Goal: Task Accomplishment & Management: Complete application form

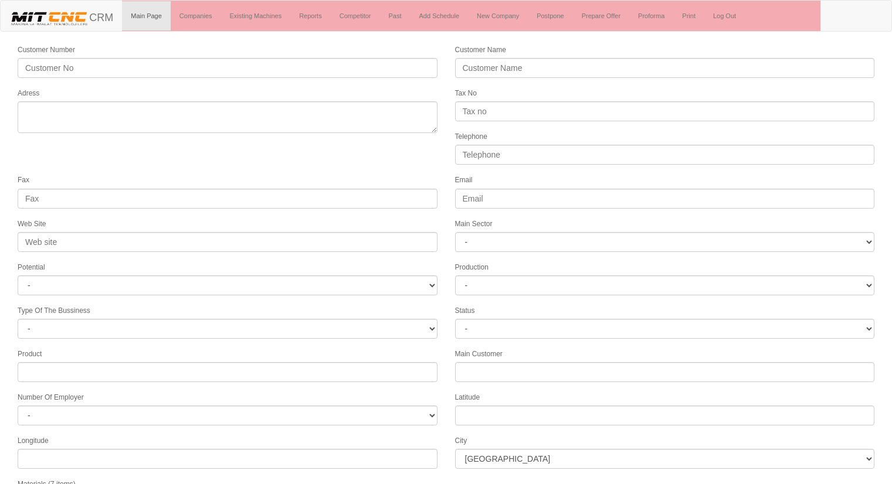
select select
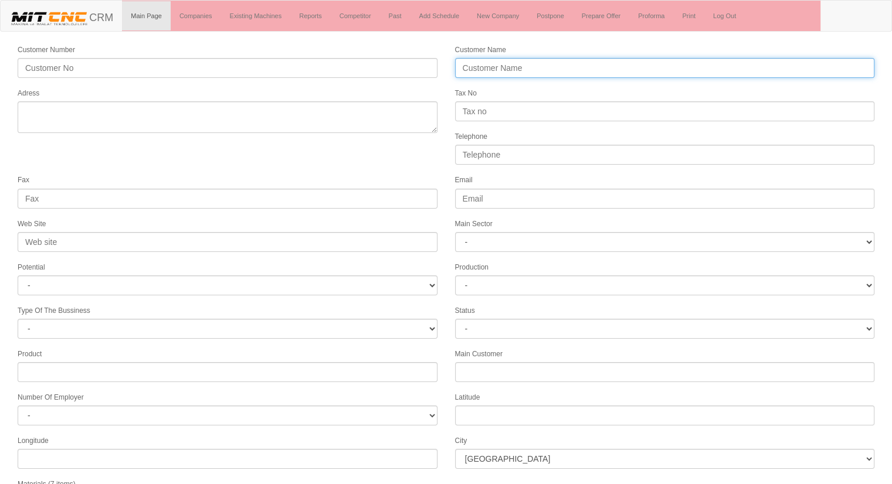
click at [511, 63] on input "Customer Name" at bounding box center [665, 68] width 420 height 20
type input "[PERSON_NAME]"
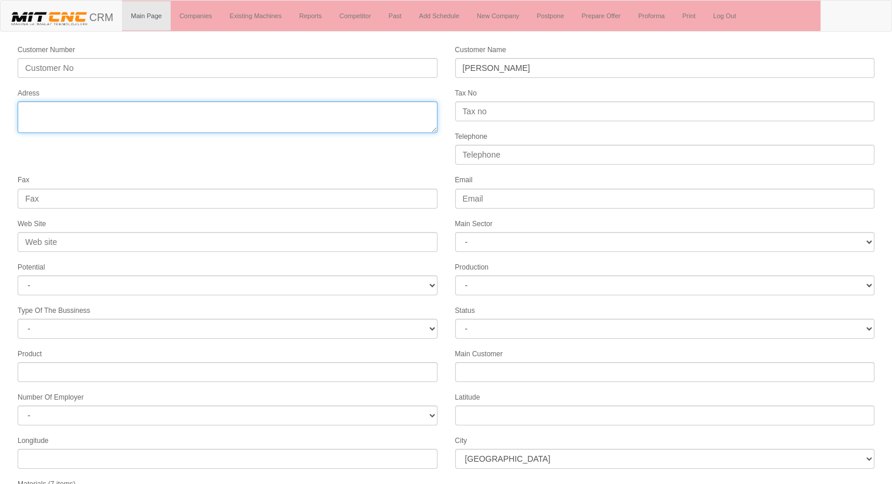
click at [352, 120] on textarea "Adress" at bounding box center [228, 117] width 420 height 32
type textarea "G"
type textarea "gaziantep"
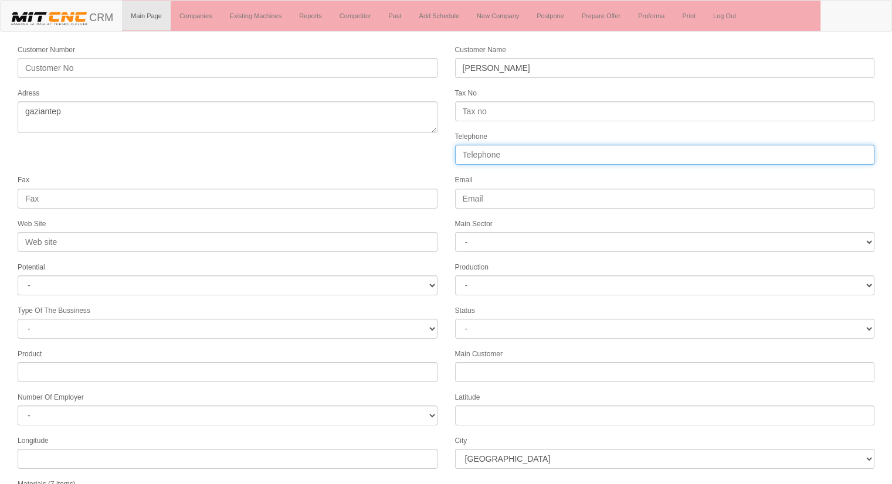
click at [523, 157] on input "Telephone" at bounding box center [665, 155] width 420 height 20
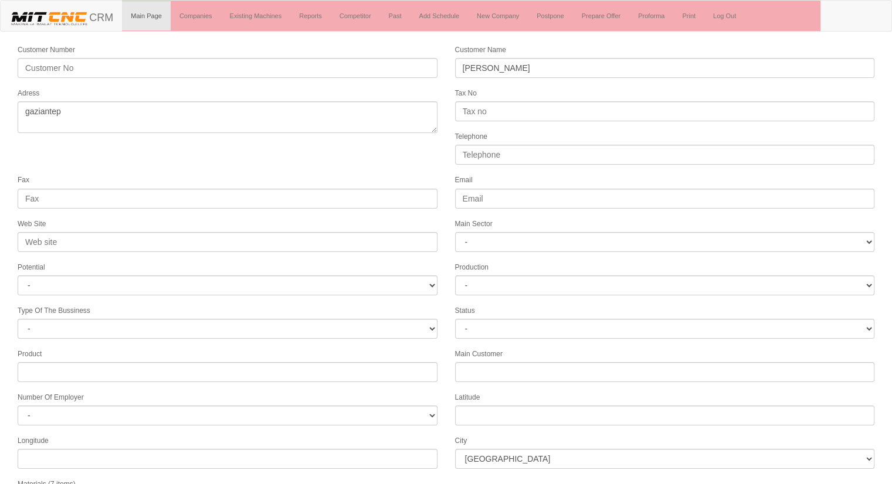
click at [419, 169] on form "Customer Number Customer Name PAYAM KALIP Adress Tax No Telephone Fax Email Web…" at bounding box center [446, 328] width 892 height 571
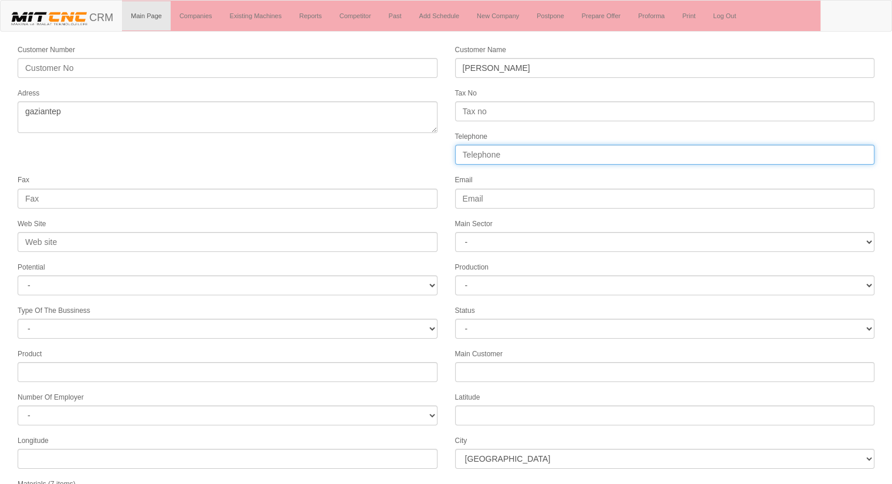
click at [496, 154] on input "Telephone" at bounding box center [665, 155] width 420 height 20
type input "05444203005"
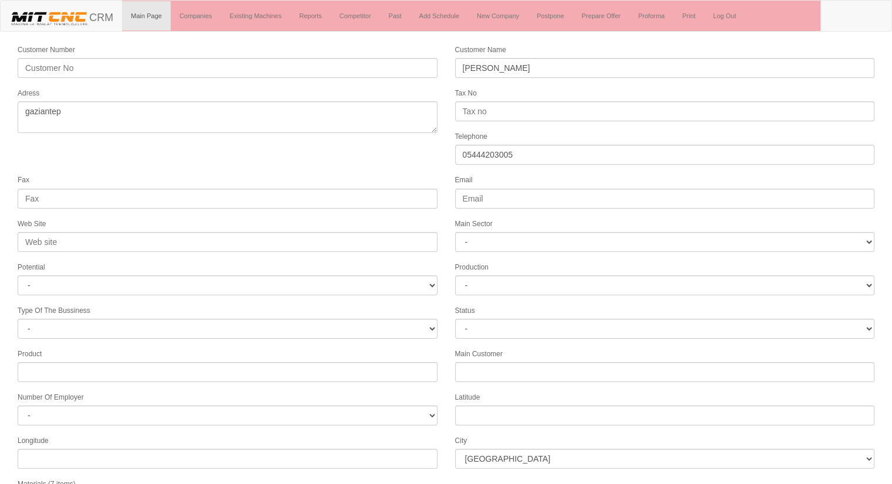
click at [303, 165] on form "Customer Number Customer Name PAYAM KALIP Adress Tax No Telephone 05444203005 F…" at bounding box center [446, 328] width 892 height 571
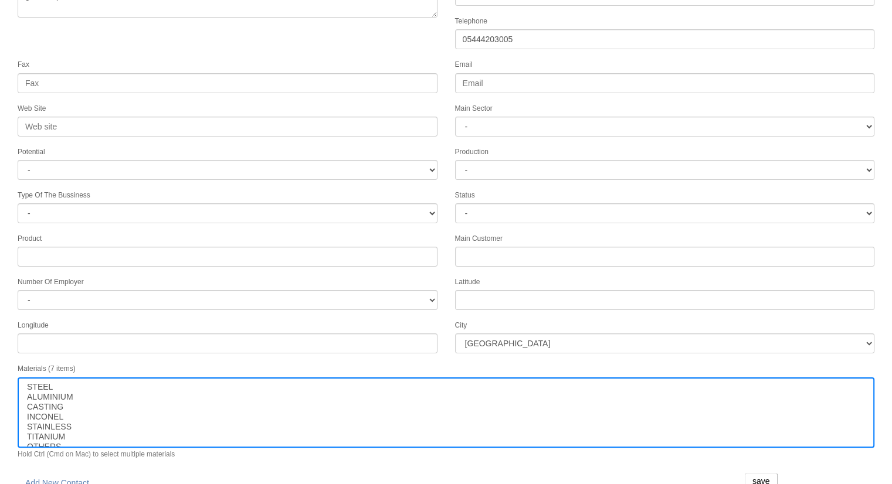
scroll to position [120, 0]
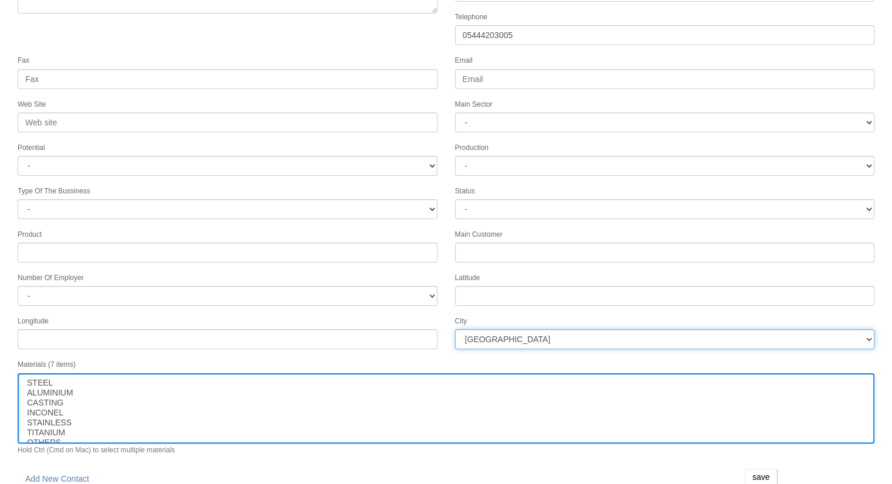
click at [579, 336] on select "İstanbul Adana Adıyaman Afyon Ağrı Amasya Ankara Antalya Artvin Aydın Balıkesir…" at bounding box center [665, 340] width 420 height 20
select select "1218"
click at [568, 340] on select "İstanbul Adana Adıyaman Afyon Ağrı Amasya Ankara Antalya Artvin Aydın Balıkesir…" at bounding box center [665, 340] width 420 height 20
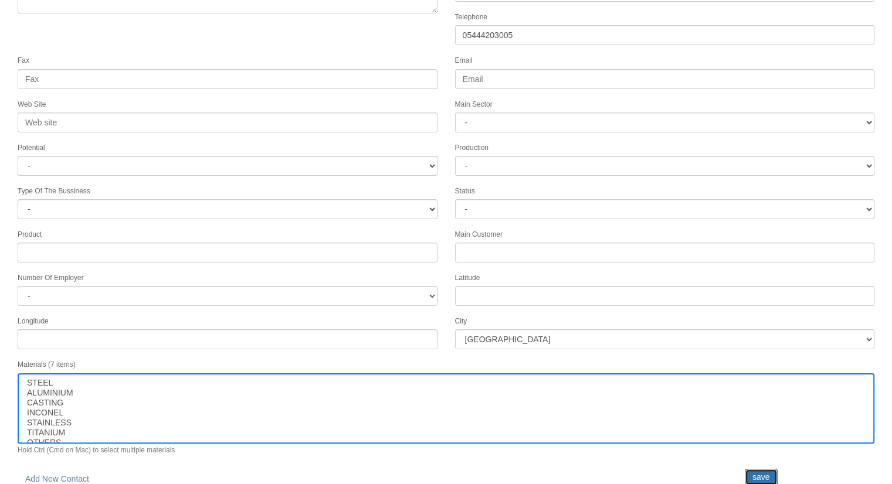
click at [762, 469] on input "save" at bounding box center [761, 477] width 33 height 16
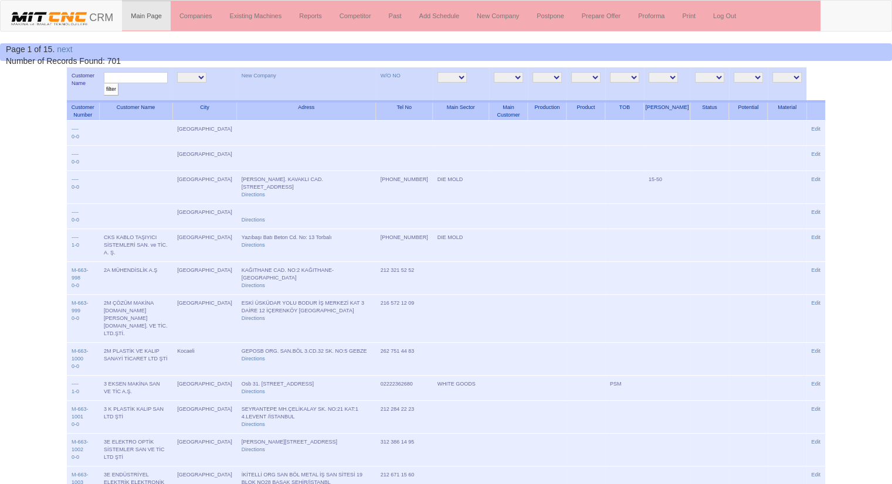
click at [158, 77] on input "text" at bounding box center [136, 77] width 64 height 11
type input "payam"
click at [104, 83] on input "filter" at bounding box center [111, 89] width 15 height 12
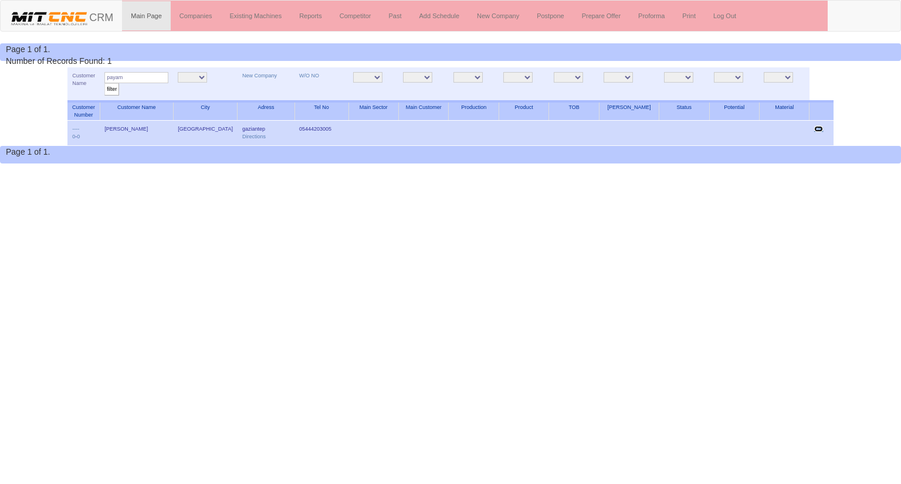
click at [819, 130] on link "Edit" at bounding box center [818, 129] width 9 height 6
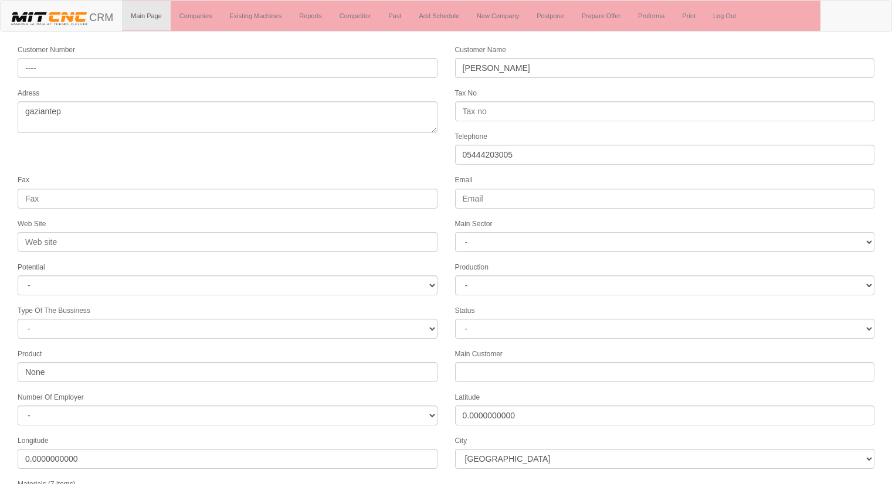
select select "1218"
select select
click at [423, 155] on form "Customer Number ---- Customer Name [PERSON_NAME] Adress gaziantep Tax No Teleph…" at bounding box center [446, 328] width 892 height 571
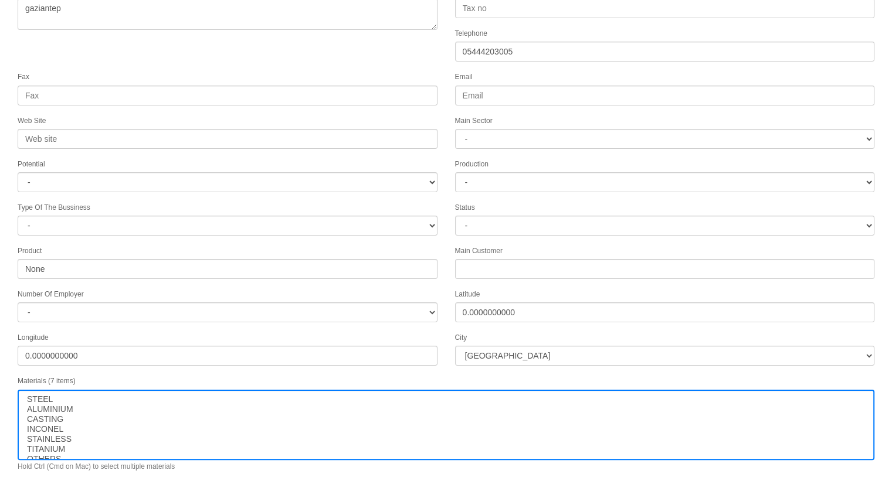
scroll to position [120, 0]
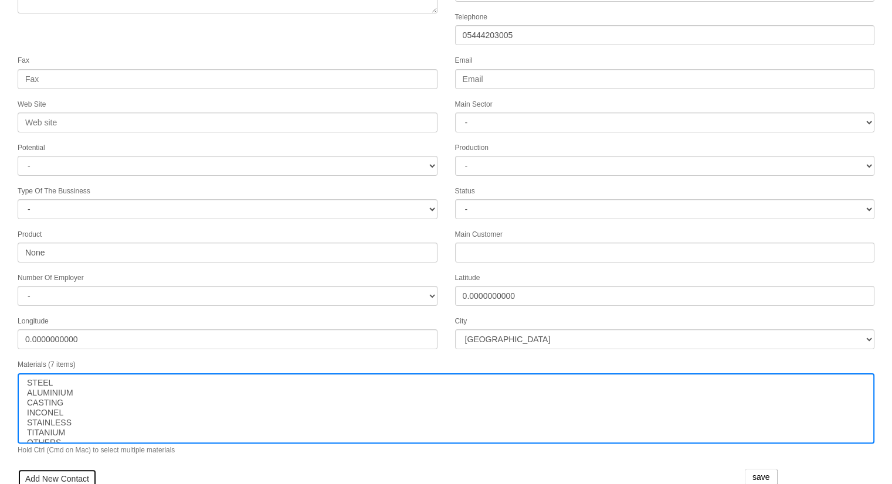
click at [56, 471] on link "Add New Contact" at bounding box center [57, 479] width 79 height 20
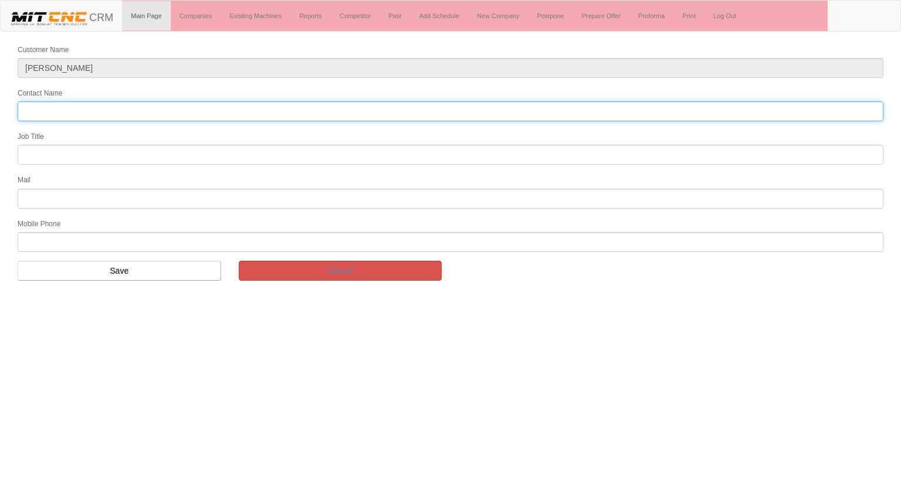
click at [83, 110] on input "Contact Name" at bounding box center [451, 111] width 866 height 20
type input "yılmaz payam"
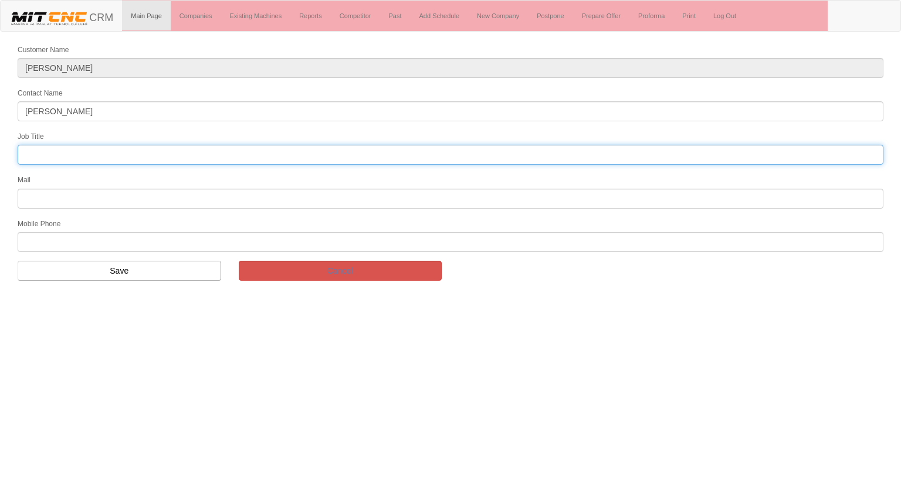
click at [50, 157] on input "text" at bounding box center [451, 155] width 866 height 20
type input "FİRMA SAHİBİ"
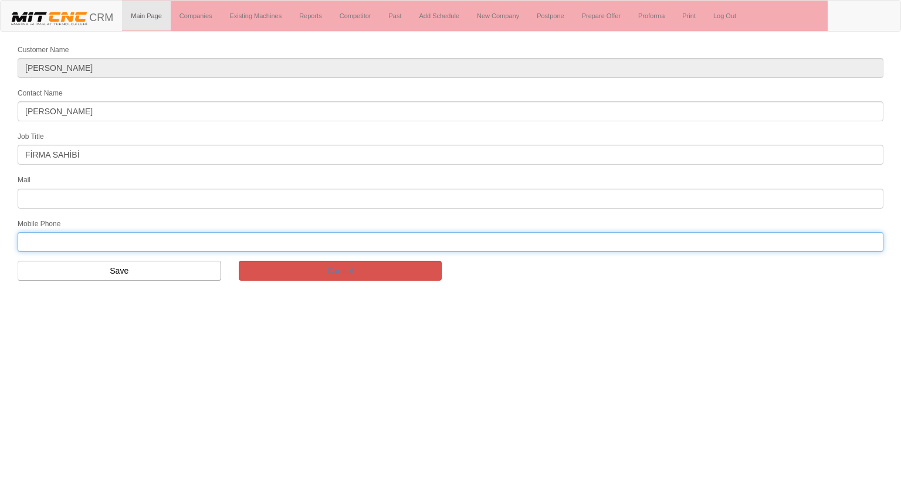
click at [100, 235] on input "text" at bounding box center [451, 242] width 866 height 20
type input "5444203005"
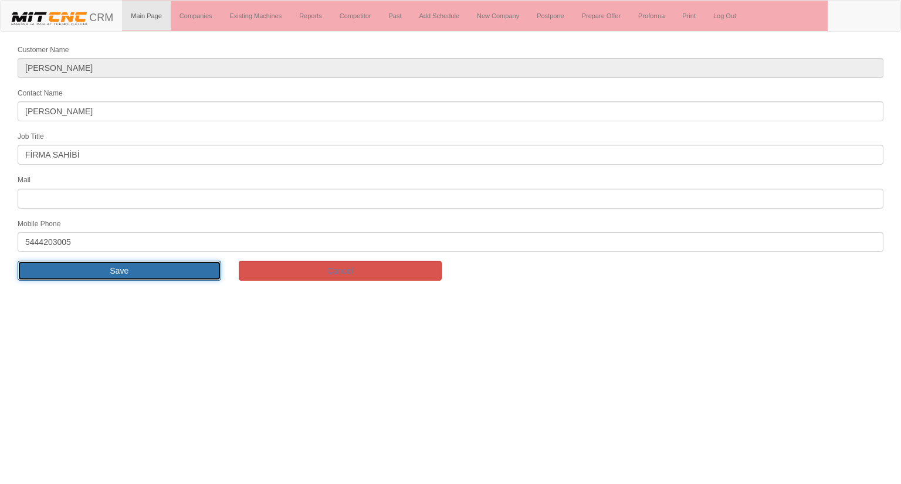
click at [160, 263] on input "Save" at bounding box center [119, 271] width 203 height 20
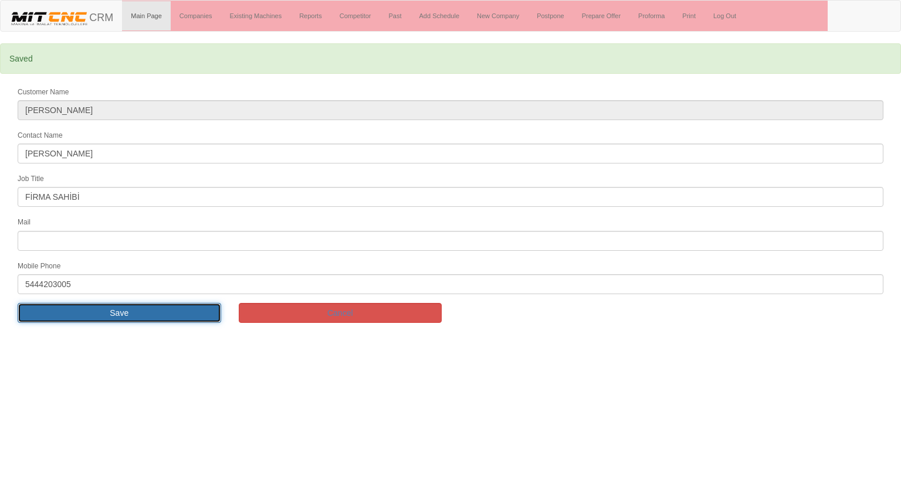
click at [133, 307] on input "Save" at bounding box center [119, 313] width 203 height 20
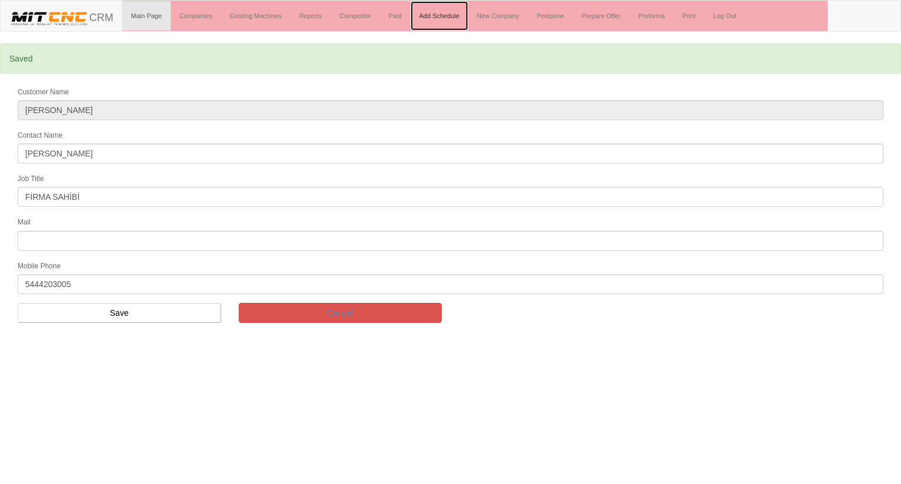
click at [448, 10] on link "Add Schedule" at bounding box center [440, 15] width 58 height 29
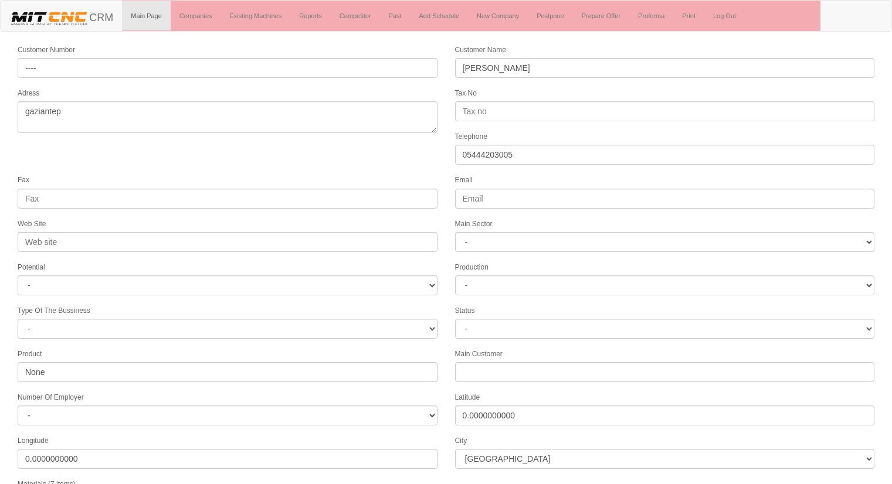
select select "1218"
select select
click at [175, 154] on form "Customer Number ---- Customer Name [PERSON_NAME] Adress gaziantep Tax No Teleph…" at bounding box center [446, 357] width 892 height 628
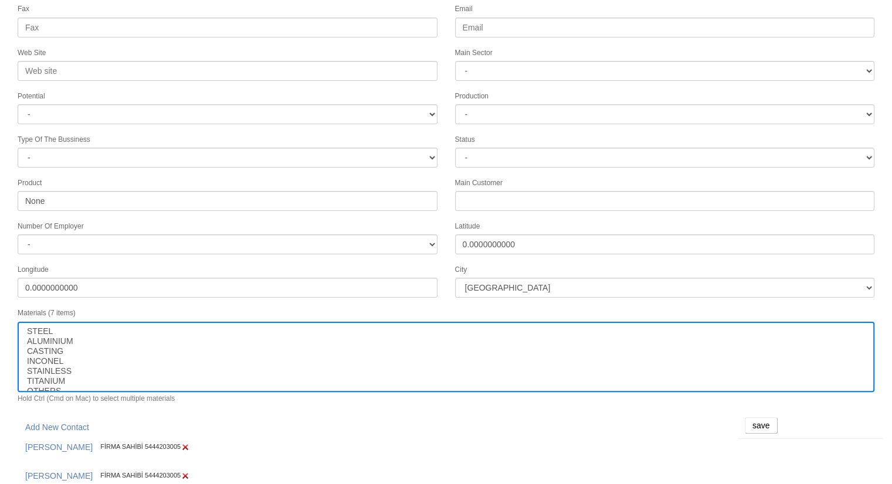
scroll to position [177, 0]
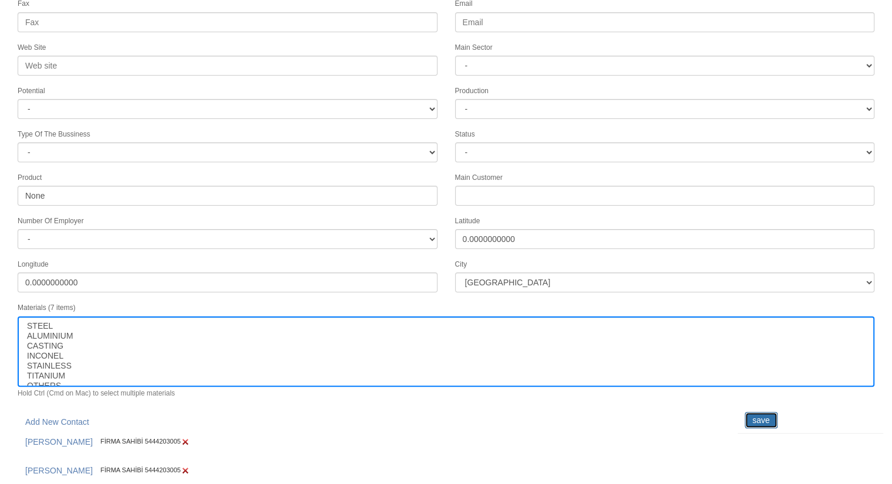
click at [759, 412] on input "save" at bounding box center [761, 420] width 33 height 16
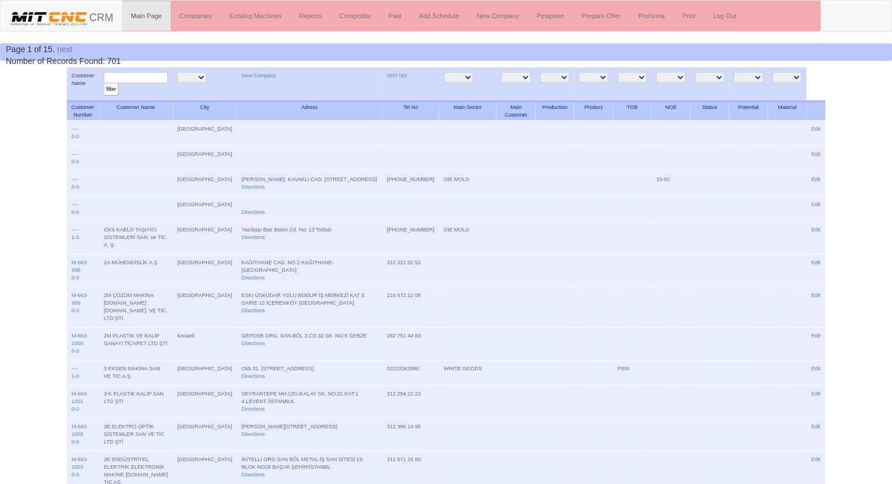
click at [145, 78] on input "text" at bounding box center [136, 77] width 64 height 11
type input "payam"
click at [104, 83] on input "filter" at bounding box center [111, 89] width 15 height 12
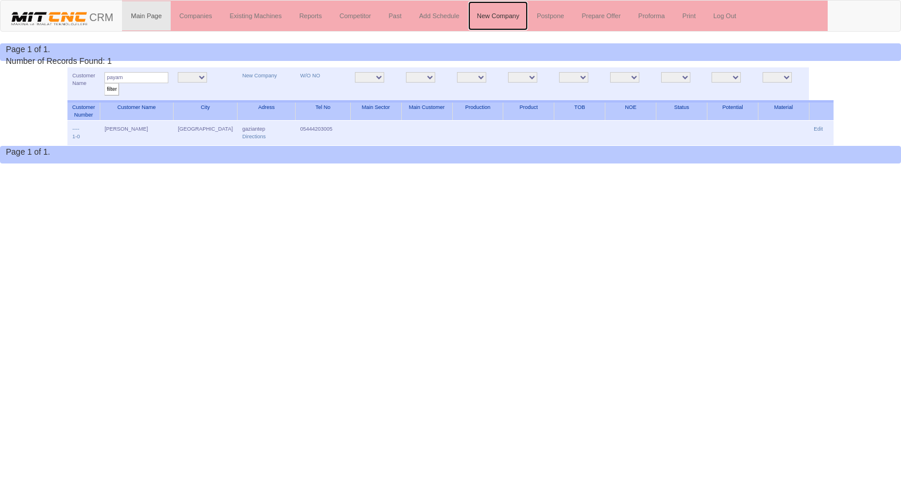
click at [512, 13] on link "New Company" at bounding box center [498, 15] width 60 height 29
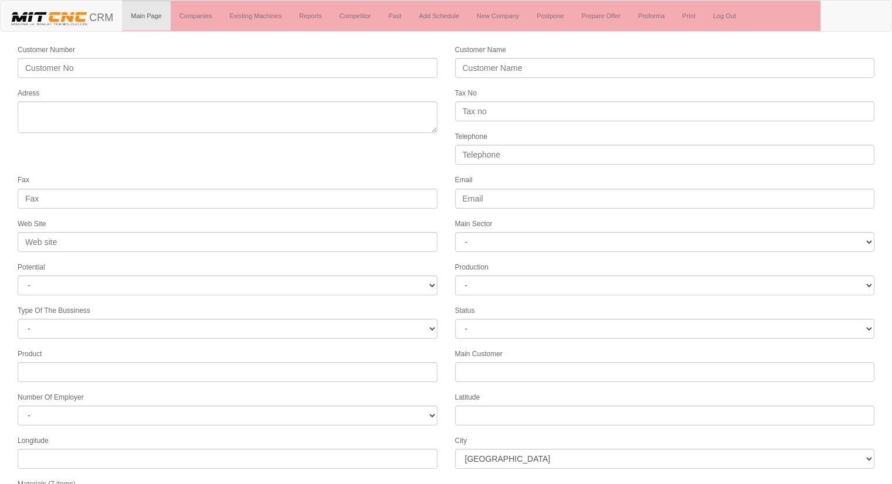
select select
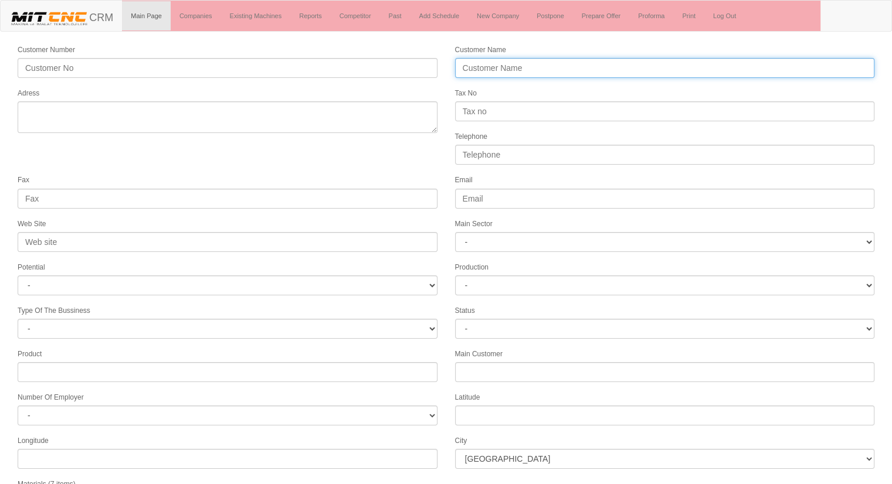
click at [475, 66] on input "Customer Name" at bounding box center [665, 68] width 420 height 20
type input "ÖZALPER CNC İŞLEME MERKEZİ"
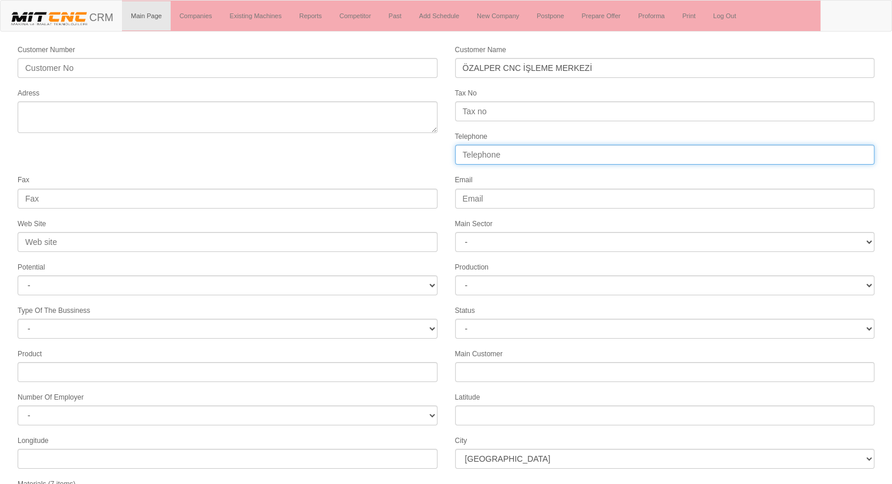
click at [513, 157] on input "Telephone" at bounding box center [665, 155] width 420 height 20
click at [463, 151] on input "535815" at bounding box center [665, 155] width 420 height 20
click at [510, 154] on input "0535815" at bounding box center [665, 155] width 420 height 20
type input "05358152240"
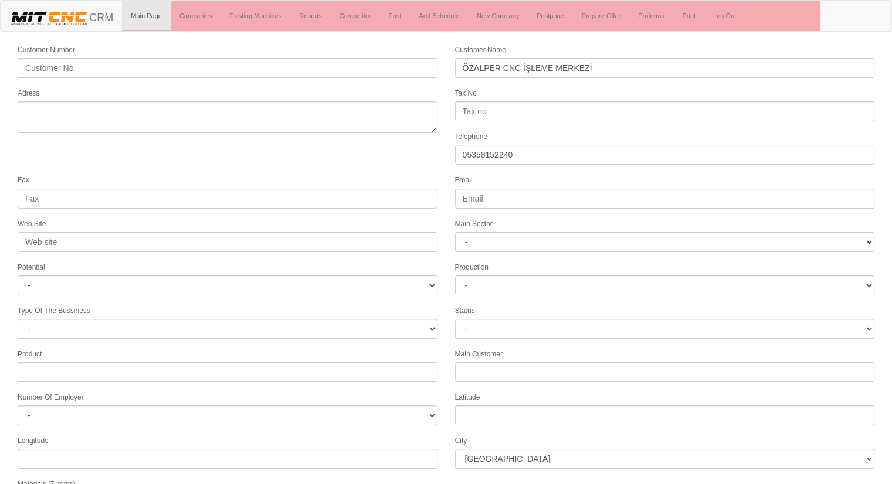
click at [346, 162] on form "Customer Number Customer Name ÖZALPER CNC İŞLEME MERKEZİ Adress Tax No Telephon…" at bounding box center [446, 328] width 892 height 571
click at [418, 145] on form "Customer Number Customer Name ÖZALPER CNC İŞLEME MERKEZİ Adress Tax No Telephon…" at bounding box center [446, 328] width 892 height 571
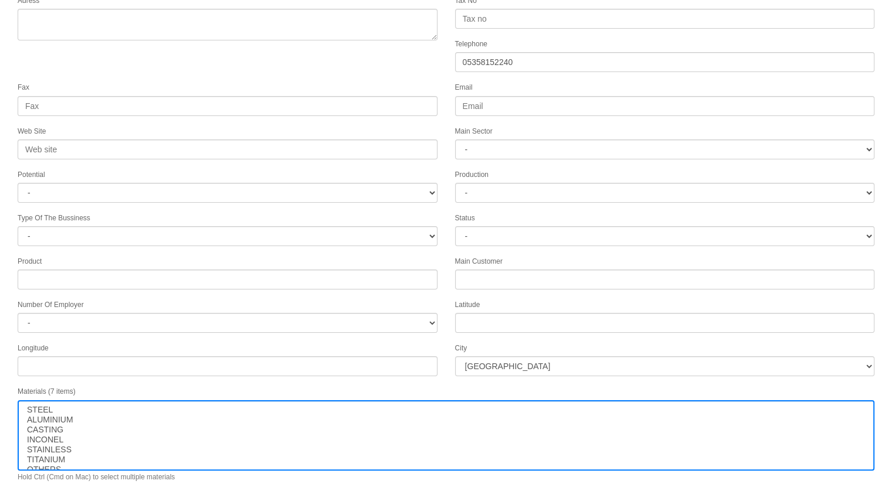
scroll to position [94, 0]
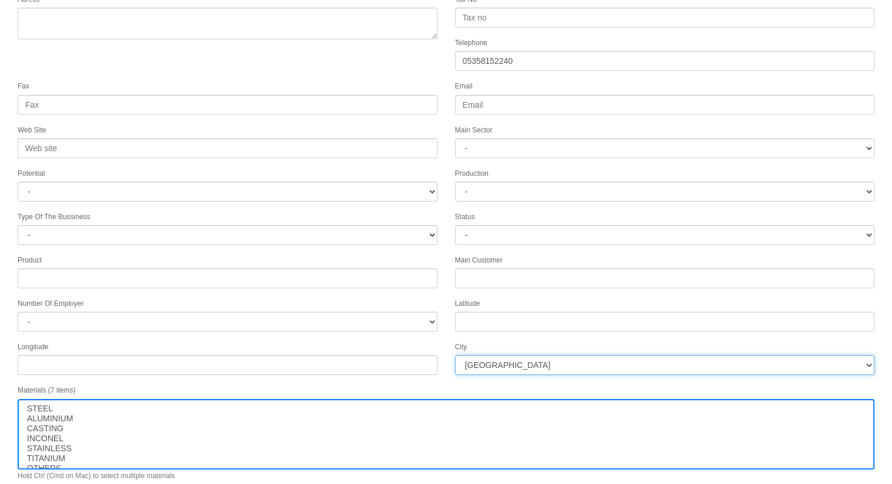
click at [490, 355] on select "İstanbul Adana Adıyaman Afyon Ağrı Amasya Ankara Antalya Artvin Aydın Balıkesir…" at bounding box center [665, 365] width 420 height 20
select select "1197"
click at [491, 361] on select "İstanbul Adana Adıyaman Afyon Ağrı Amasya Ankara Antalya Artvin Aydın Balıkesir…" at bounding box center [665, 365] width 420 height 20
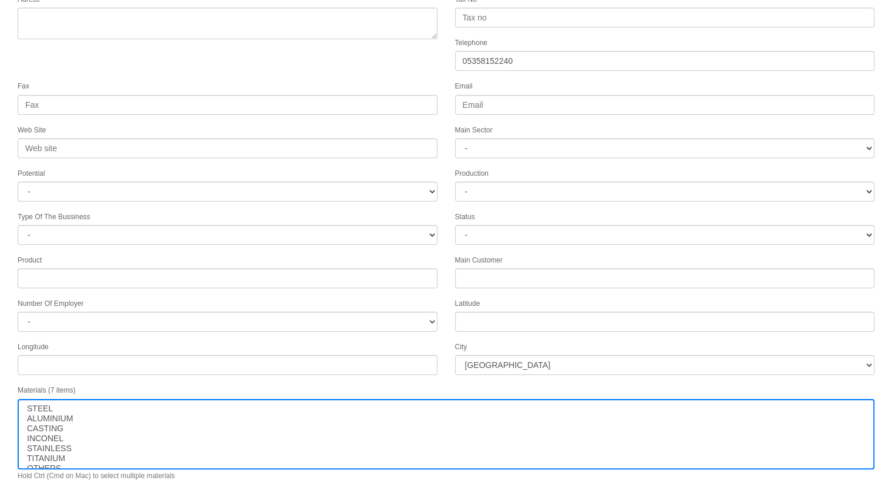
click at [304, 373] on form "Customer Number Customer Name ÖZALPER CNC İŞLEME MERKEZİ Adress Tax No Telephon…" at bounding box center [446, 235] width 892 height 571
click at [287, 74] on form "Customer Number Customer Name ÖZALPER CNC İŞLEME MERKEZİ Adress Tax No Telephon…" at bounding box center [446, 235] width 892 height 571
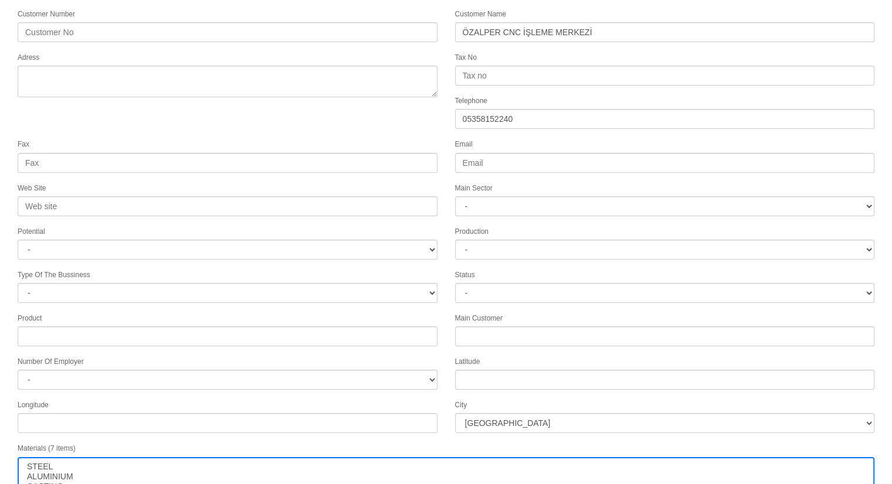
scroll to position [0, 0]
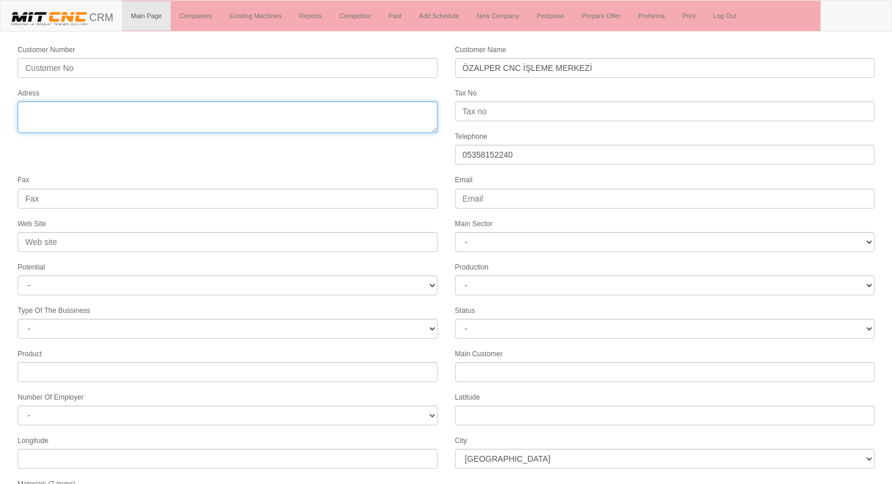
click at [190, 127] on textarea "Adress" at bounding box center [228, 117] width 420 height 32
type textarea "1250. cad. no:14 ostim ankara"
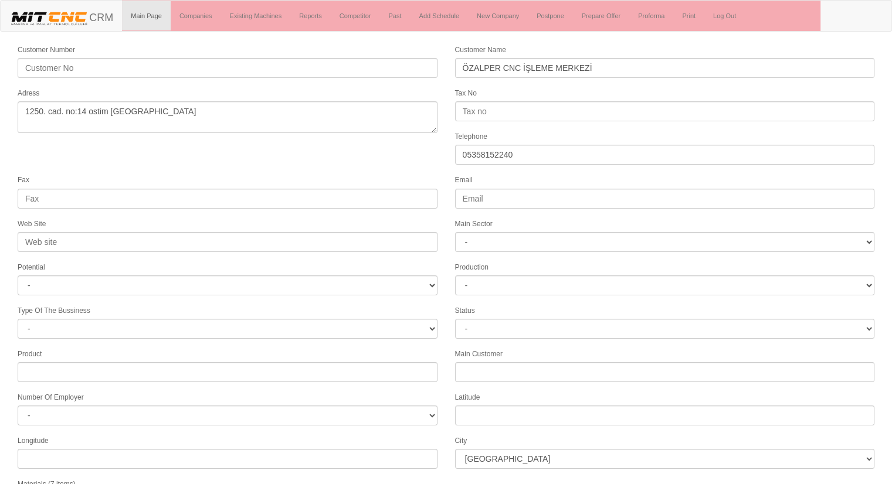
click at [197, 174] on div "Fax" at bounding box center [227, 191] width 437 height 35
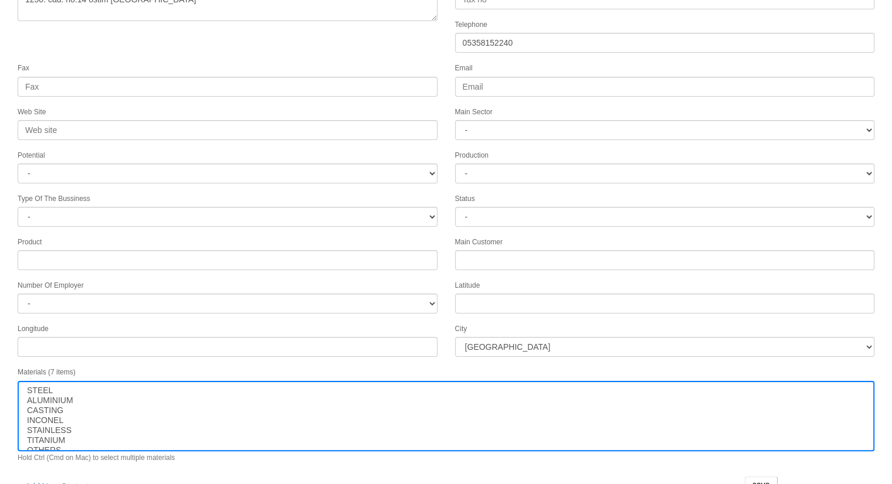
scroll to position [120, 0]
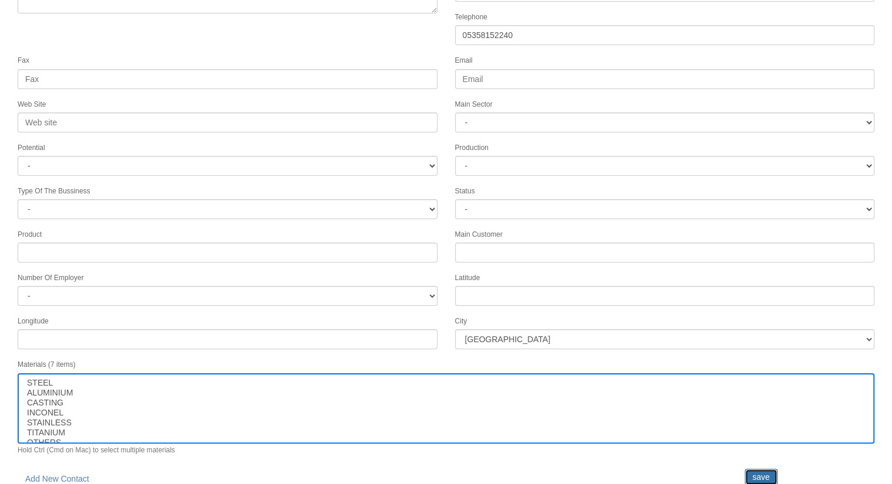
click at [752, 471] on input "save" at bounding box center [761, 477] width 33 height 16
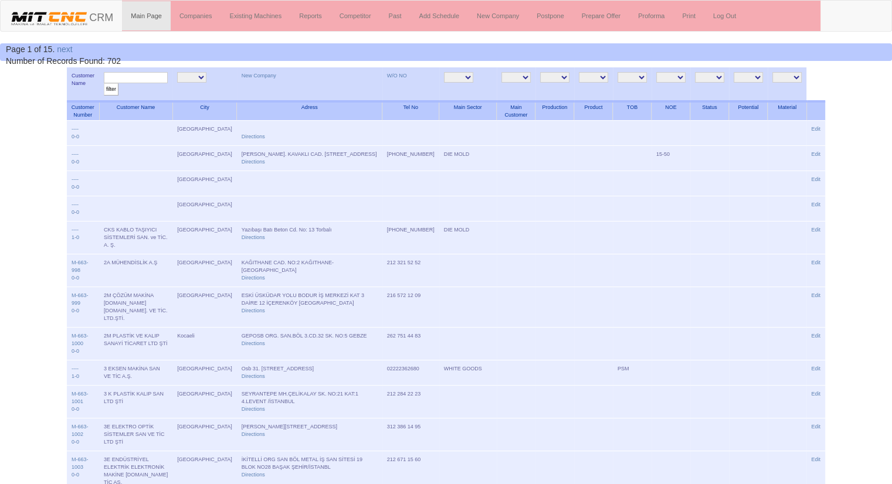
click at [153, 76] on input "text" at bounding box center [136, 77] width 64 height 11
type input "özalper"
click at [104, 83] on input "filter" at bounding box center [111, 89] width 15 height 12
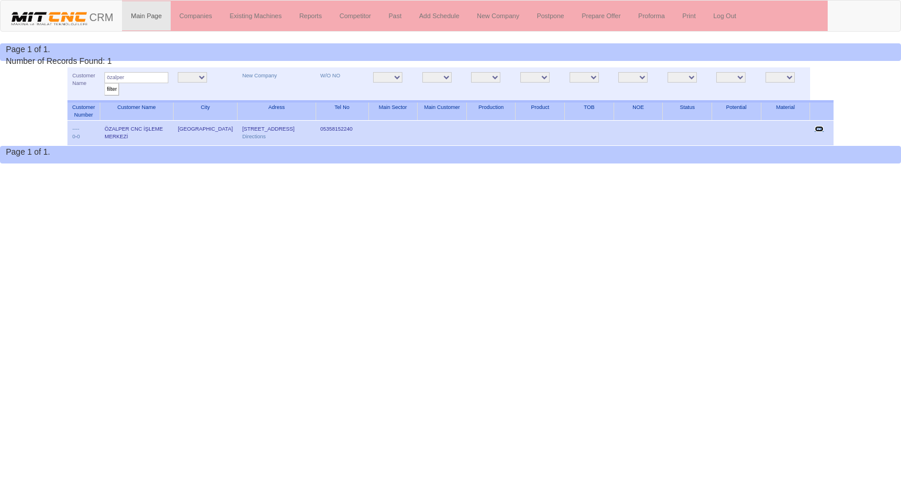
click at [819, 130] on link "Edit" at bounding box center [819, 129] width 9 height 6
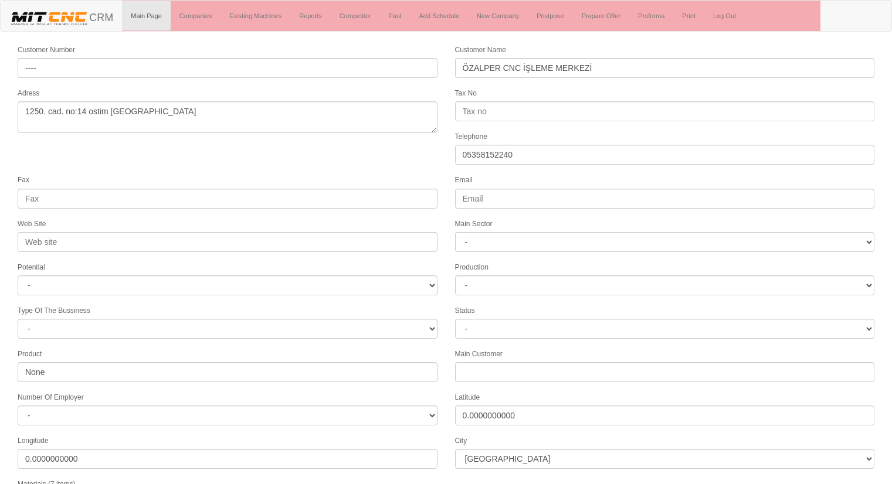
select select "1197"
select select
click at [418, 167] on form "Customer Number ---- Customer Name ÖZALPER CNC İŞLEME MERKEZİ Adress 1250. cad.…" at bounding box center [446, 328] width 892 height 571
click at [327, 158] on form "Customer Number ---- Customer Name ÖZALPER CNC İŞLEME MERKEZİ Adress 1250. cad.…" at bounding box center [446, 328] width 892 height 571
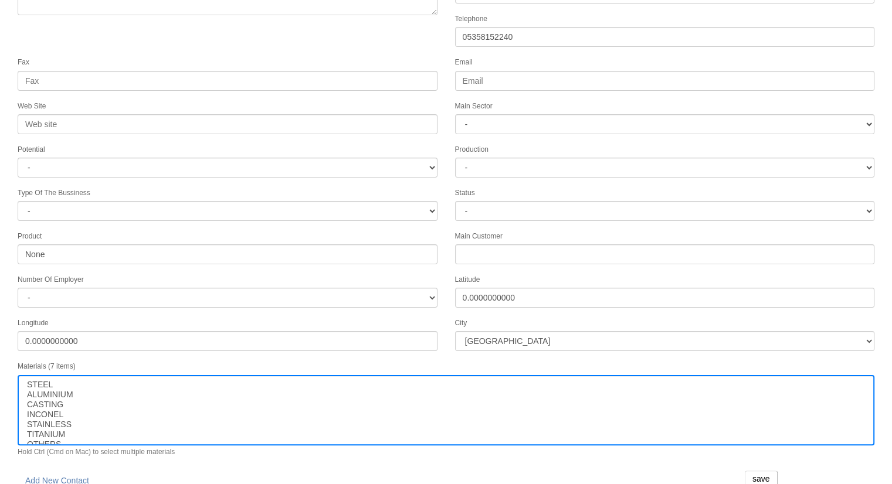
scroll to position [120, 0]
click at [69, 469] on link "Add New Contact" at bounding box center [57, 479] width 79 height 20
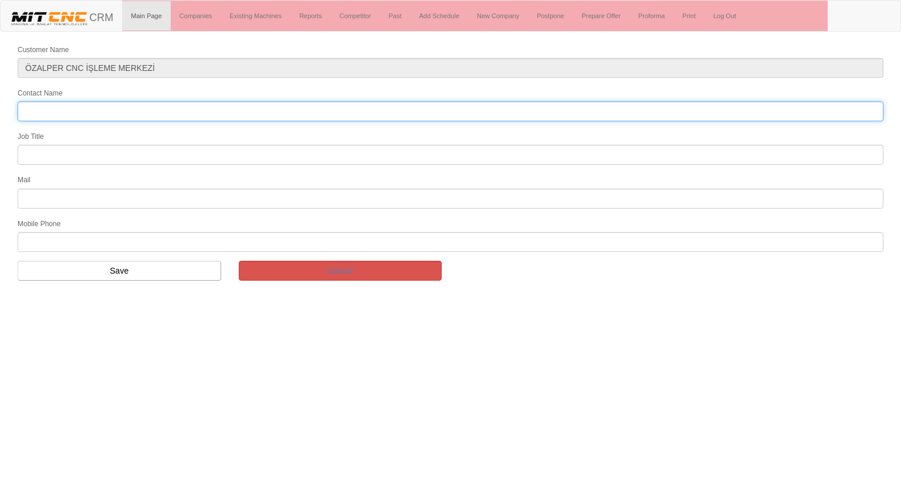
click at [200, 119] on input "Contact Name" at bounding box center [451, 111] width 866 height 20
type input "[PERSON_NAME]"
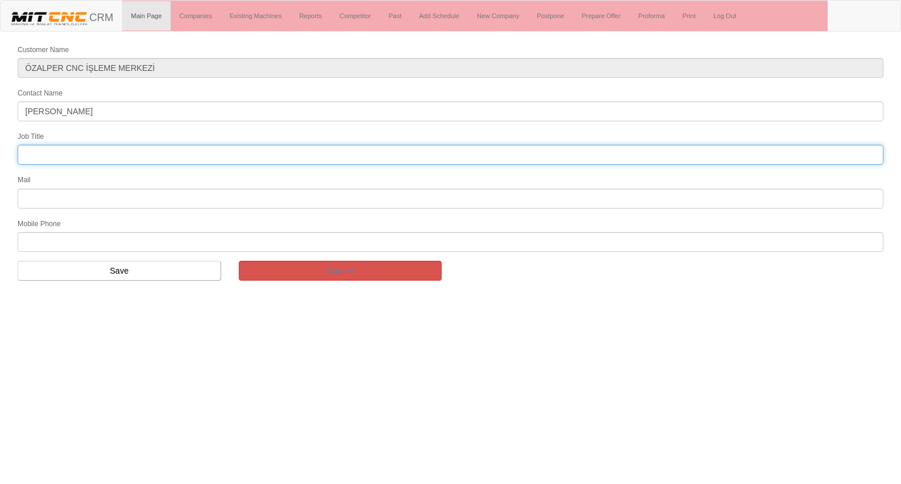
click at [161, 160] on input "text" at bounding box center [451, 155] width 866 height 20
type input "Bölge Satış Temsilcisi"
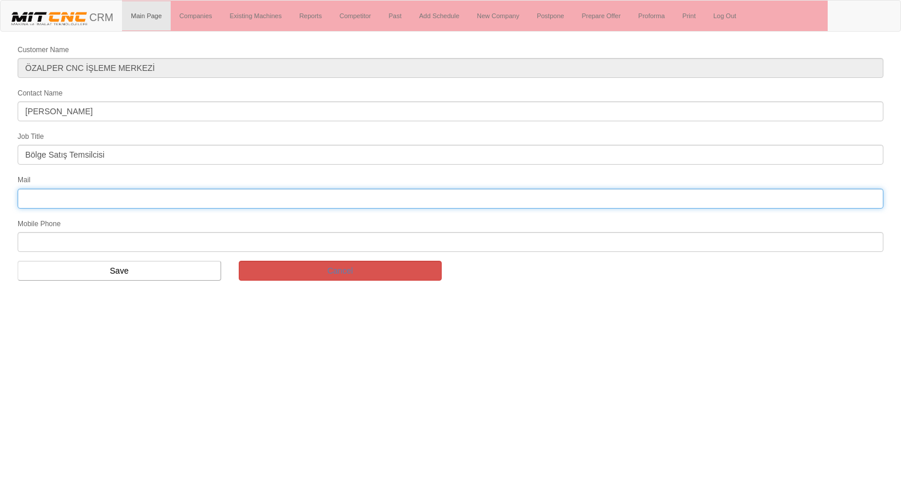
click at [148, 195] on input "text" at bounding box center [451, 199] width 866 height 20
click at [152, 196] on input "info@ozalpercnc" at bounding box center [451, 199] width 866 height 20
type input "[EMAIL_ADDRESS][DOMAIN_NAME]"
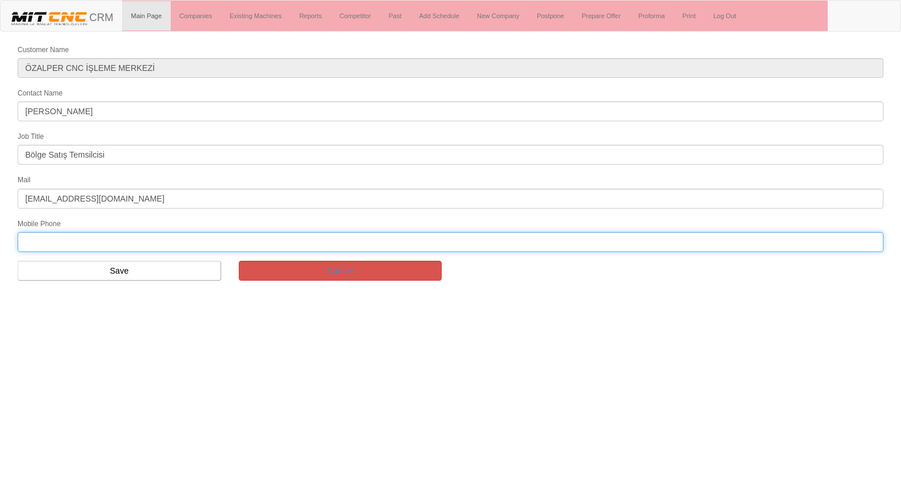
click at [120, 242] on input "text" at bounding box center [451, 242] width 866 height 20
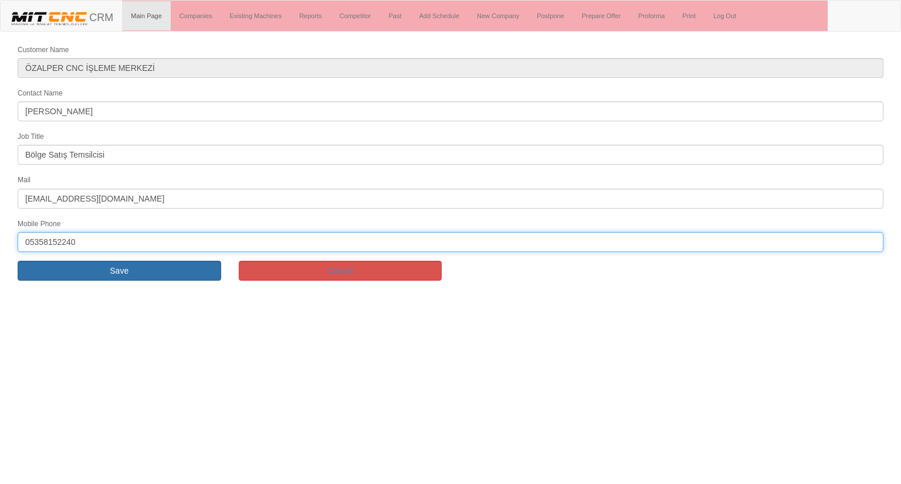
type input "05358152240"
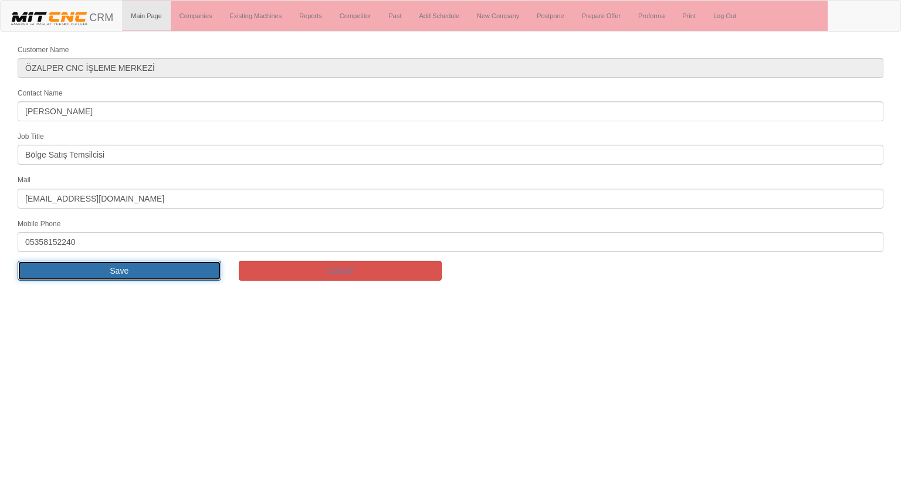
click at [121, 268] on input "Save" at bounding box center [119, 271] width 203 height 20
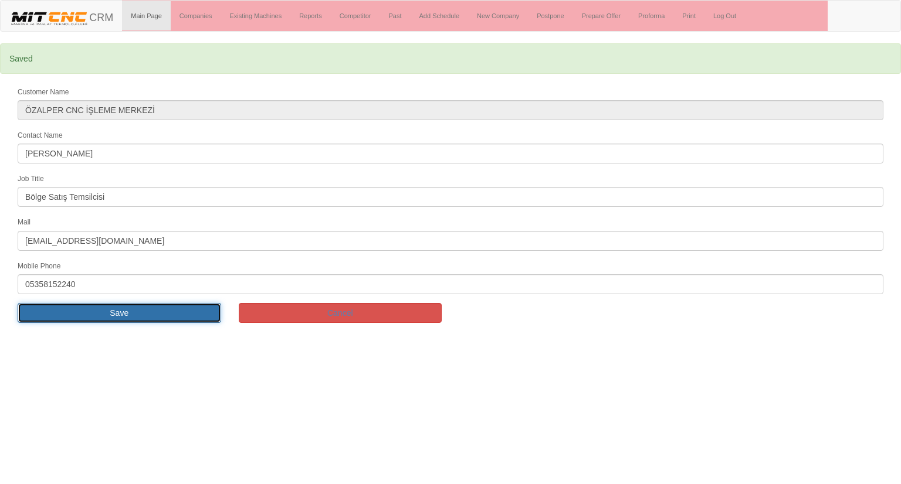
click at [104, 316] on input "Save" at bounding box center [119, 313] width 203 height 20
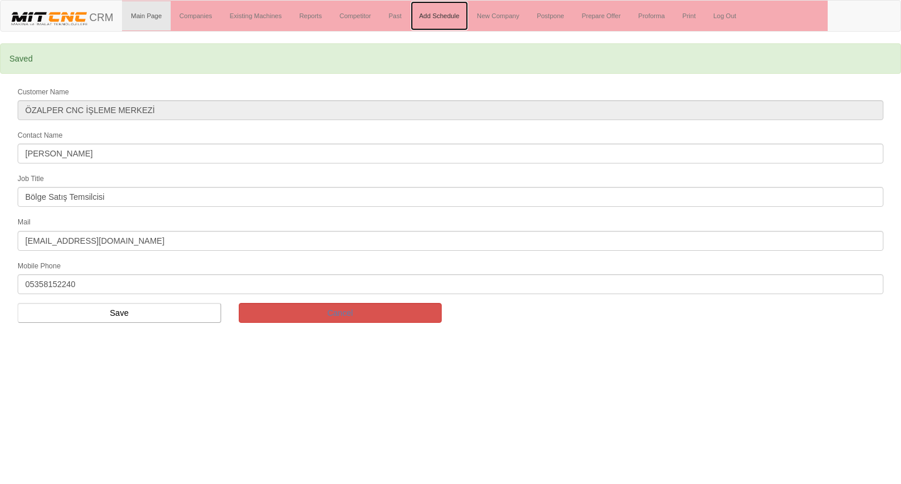
click at [439, 13] on link "Add Schedule" at bounding box center [440, 15] width 58 height 29
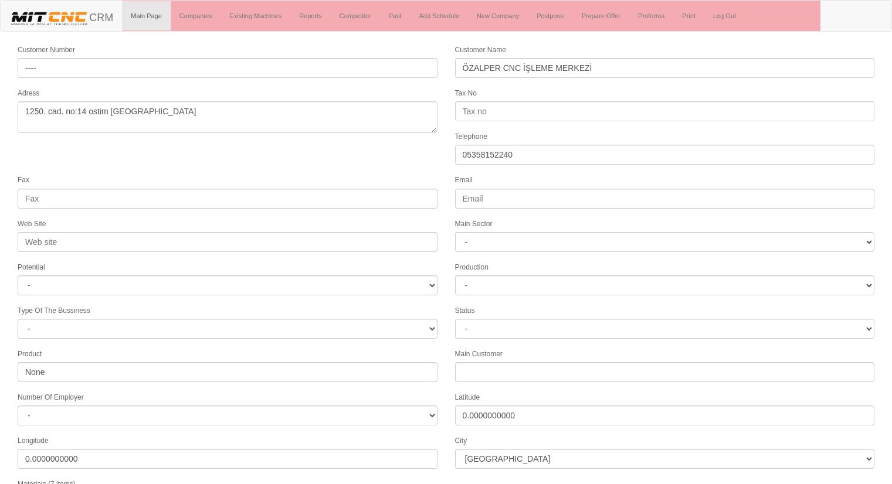
select select "1197"
select select
click at [405, 162] on form "Customer Number ---- Customer Name ÖZALPER CNC İŞLEME MERKEZİ Adress 1250. cad.…" at bounding box center [446, 357] width 892 height 628
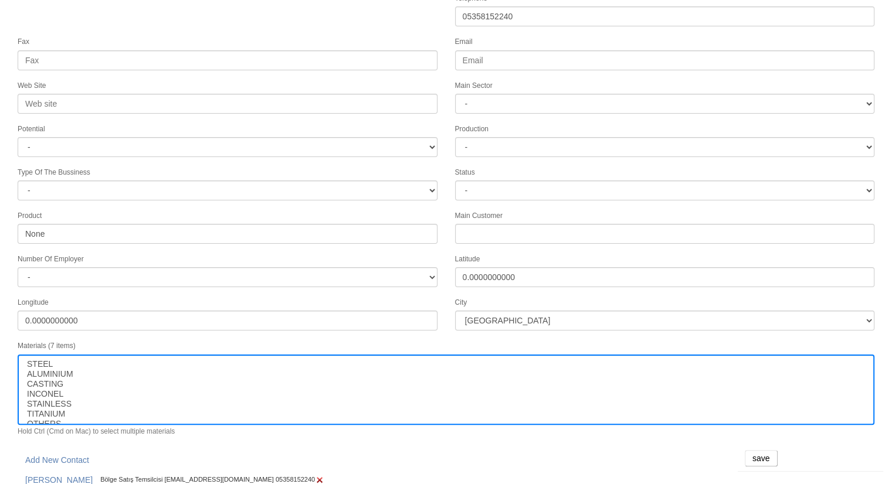
scroll to position [177, 0]
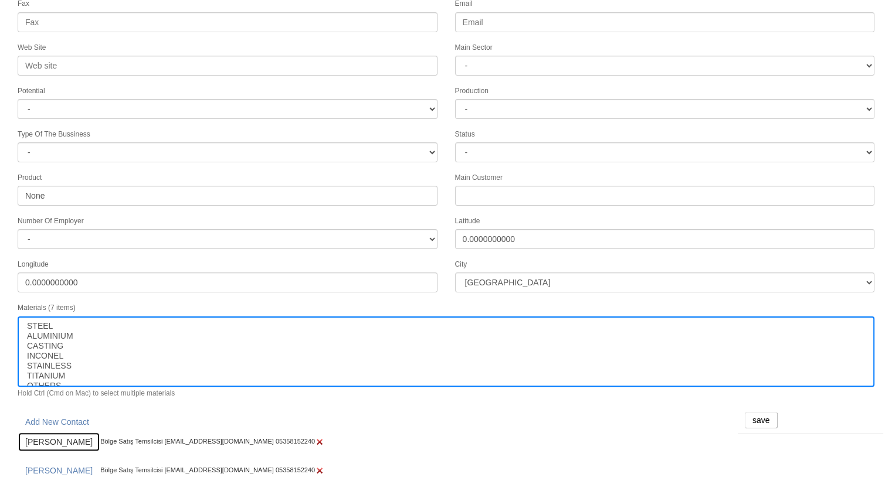
click at [62, 432] on link "[PERSON_NAME]" at bounding box center [59, 442] width 83 height 20
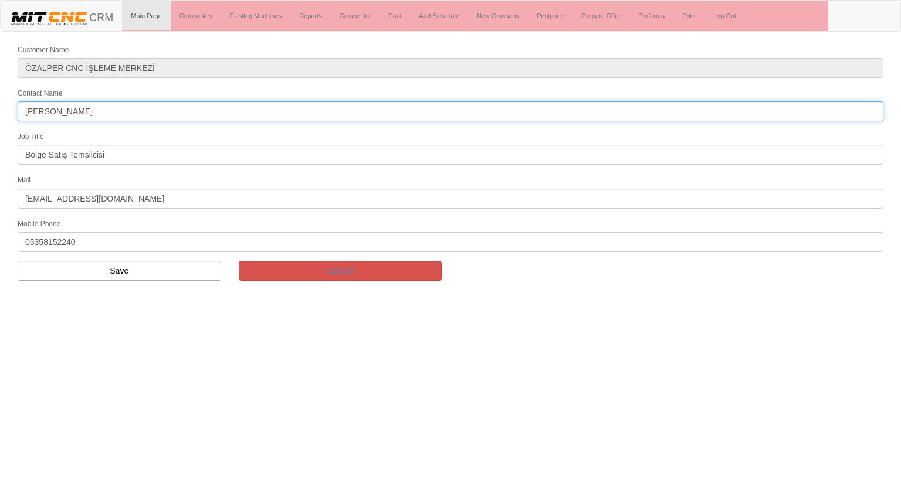
click at [91, 108] on input "[PERSON_NAME]" at bounding box center [451, 111] width 866 height 20
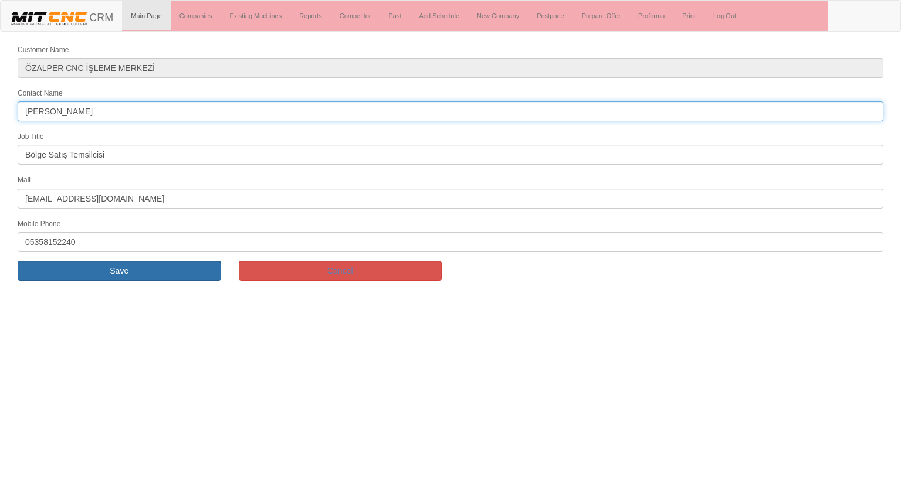
type input "[PERSON_NAME]"
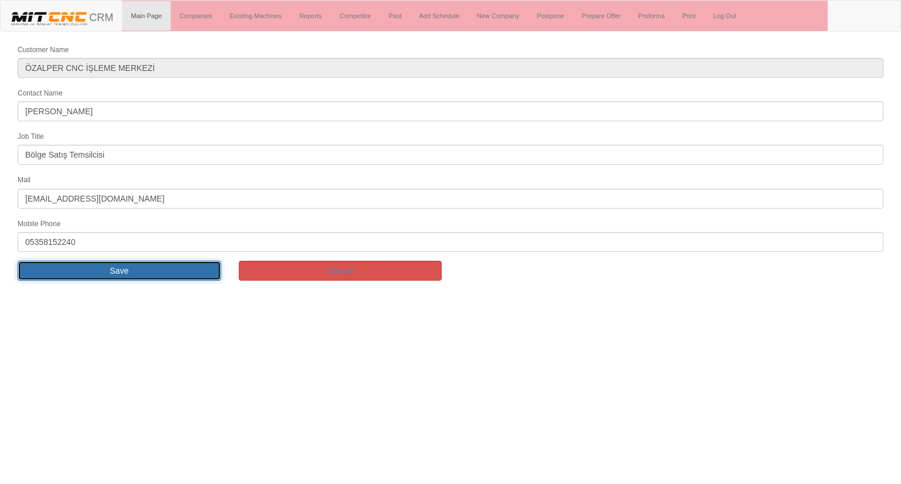
click at [84, 267] on input "Save" at bounding box center [119, 271] width 203 height 20
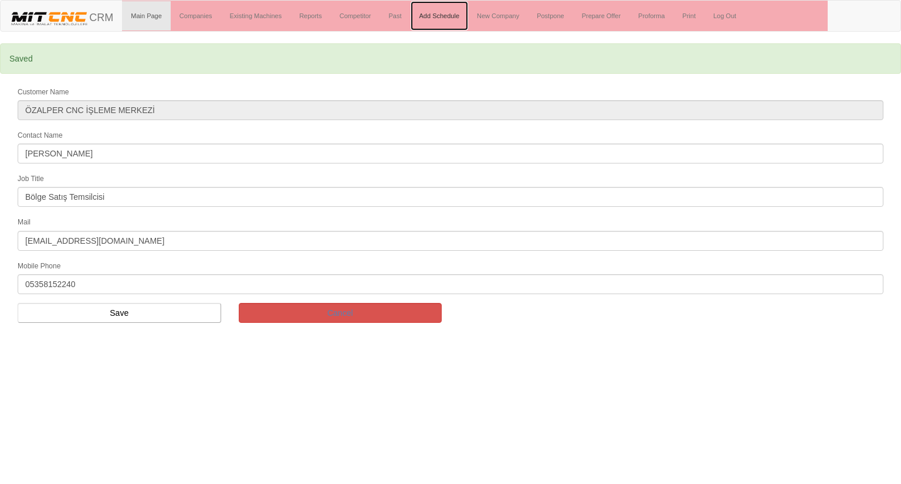
click at [442, 19] on link "Add Schedule" at bounding box center [440, 15] width 58 height 29
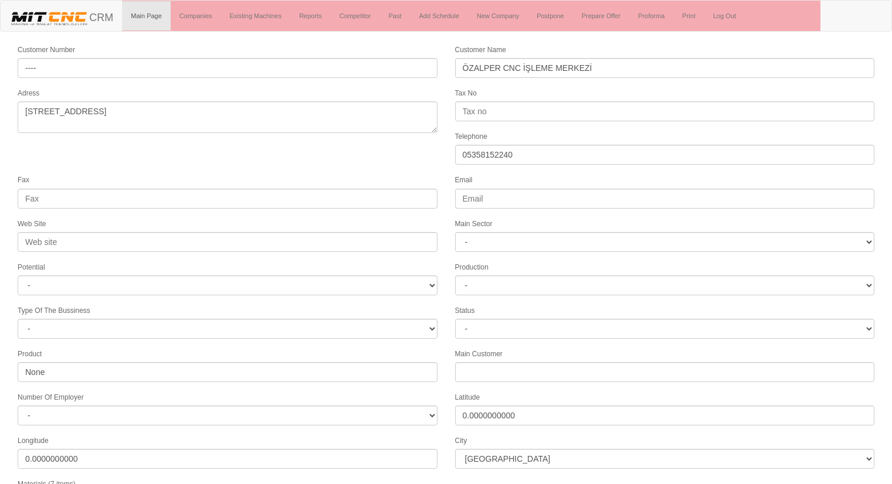
select select "1197"
select select
click at [296, 156] on form "Customer Number ---- Customer Name ÖZALPER CNC İŞLEME MERKEZİ Adress [STREET_AD…" at bounding box center [446, 357] width 892 height 628
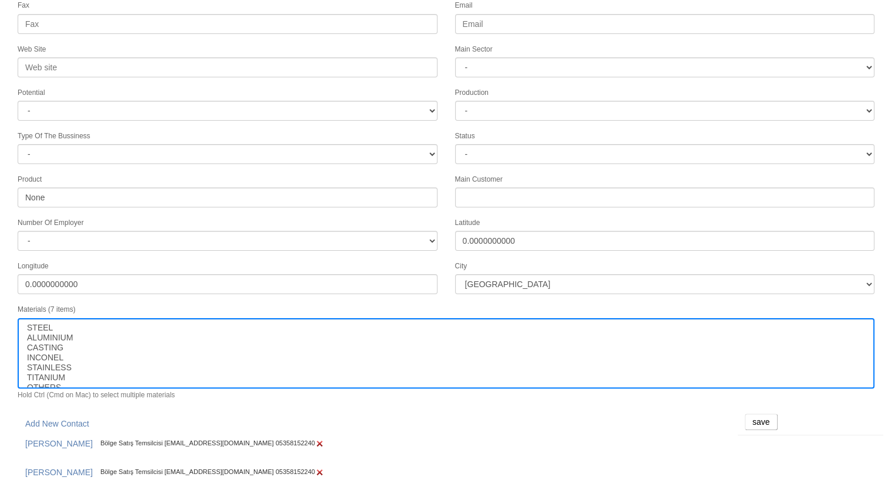
scroll to position [177, 0]
click at [764, 418] on input "save" at bounding box center [761, 420] width 33 height 16
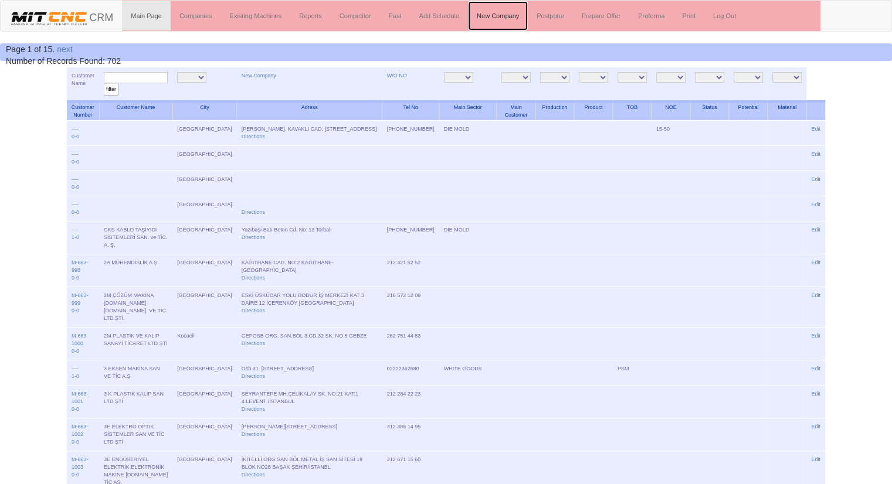
click at [504, 20] on link "New Company" at bounding box center [498, 15] width 60 height 29
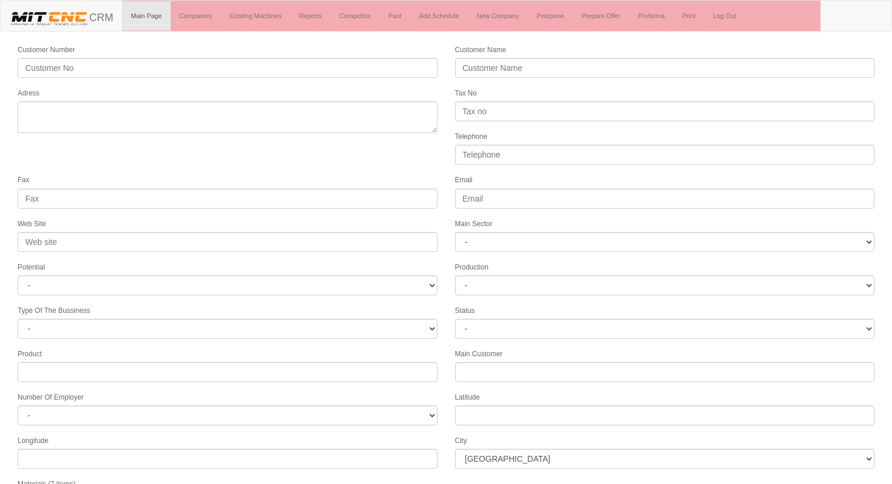
select select
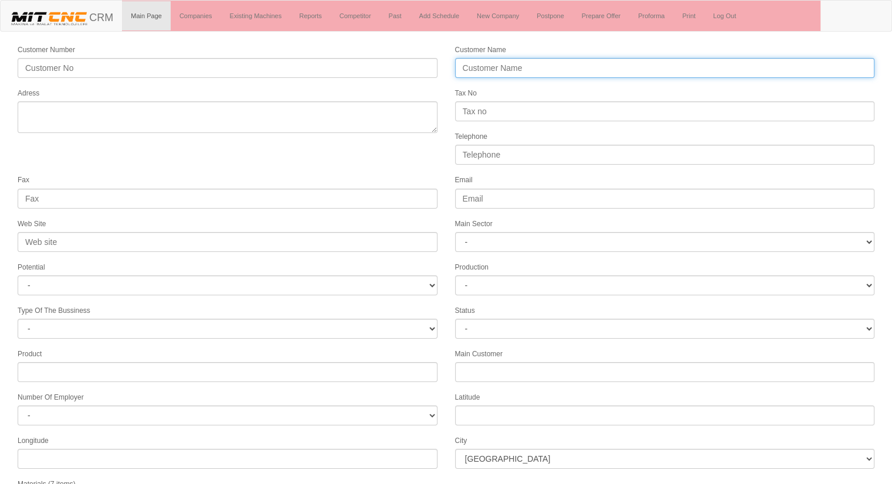
click at [522, 60] on input "Customer Name" at bounding box center [665, 68] width 420 height 20
type input "o"
type input "ORTOLOG MEDİCAL İNNOVATİON"
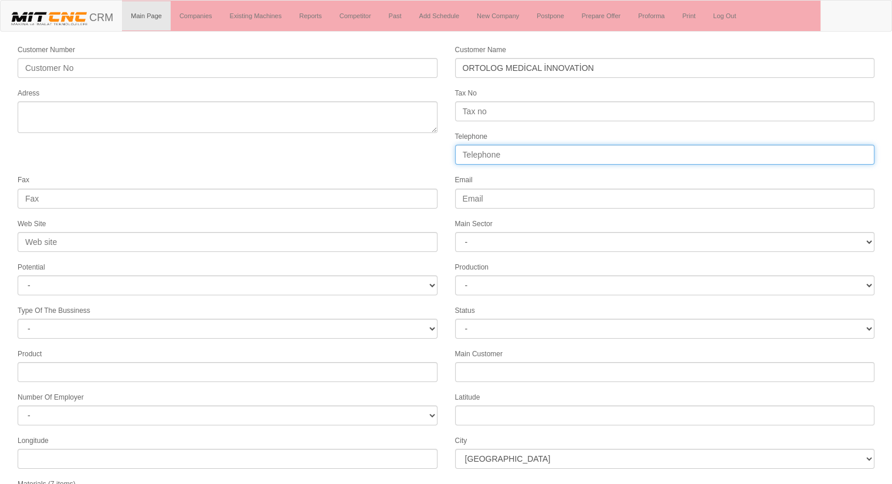
click at [558, 148] on input "Telephone" at bounding box center [665, 155] width 420 height 20
type input "05333378220"
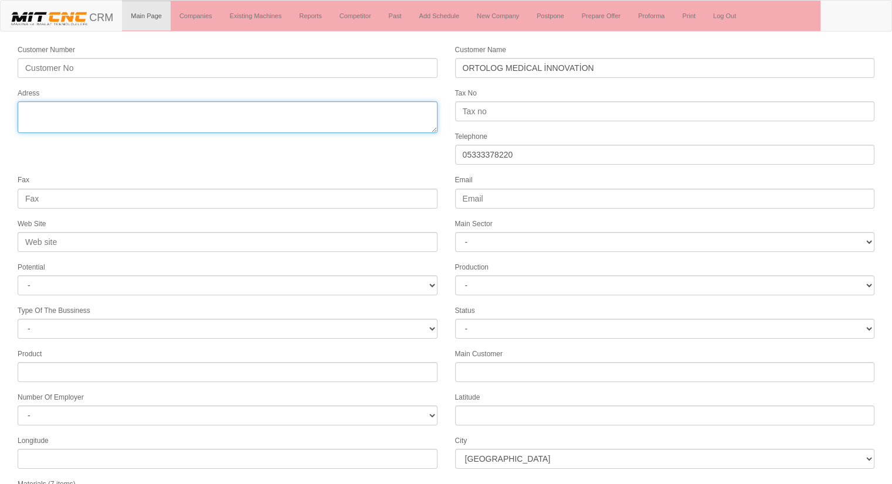
click at [115, 128] on textarea "Adress" at bounding box center [228, 117] width 420 height 32
type textarea "ivedik osb mh. 1551. cad. no:35/33"
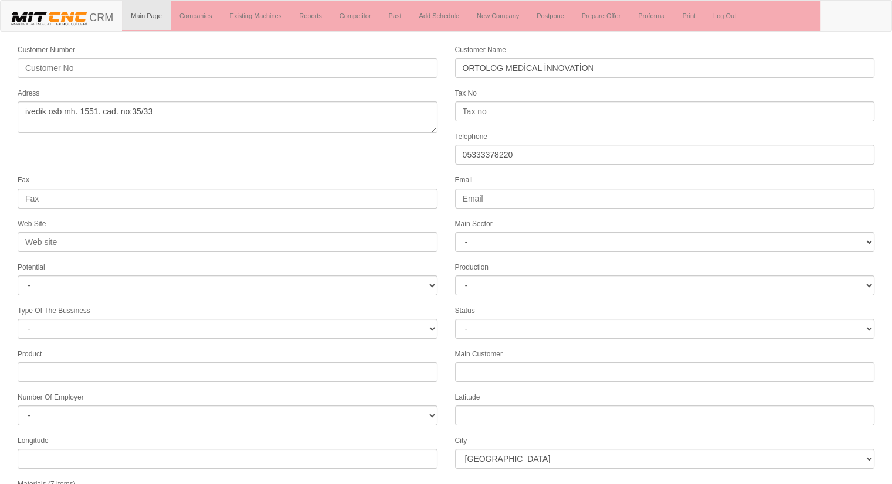
click at [240, 152] on form "Customer Number Customer Name ORTOLOG MEDİCAL İNNOVATİON Adress Tax No Telephon…" at bounding box center [446, 328] width 892 height 571
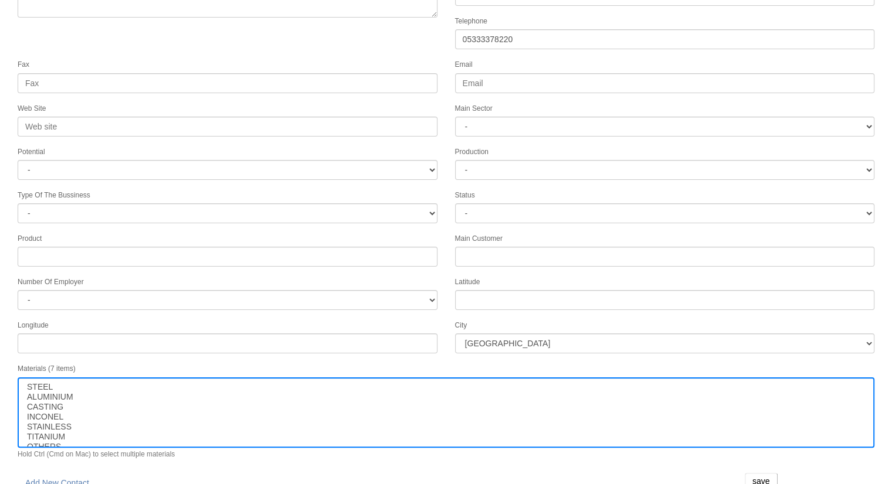
scroll to position [120, 0]
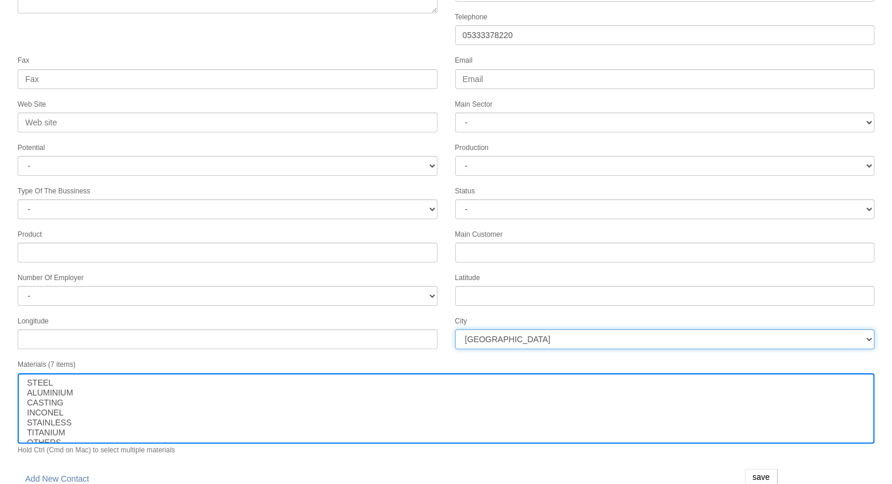
click at [490, 335] on select "İstanbul Adana Adıyaman Afyon Ağrı Amasya Ankara Antalya Artvin Aydın Balıkesir…" at bounding box center [665, 340] width 420 height 20
select select "1197"
click at [490, 335] on select "İstanbul Adana Adıyaman Afyon Ağrı Amasya Ankara Antalya Artvin Aydın Balıkesir…" at bounding box center [665, 340] width 420 height 20
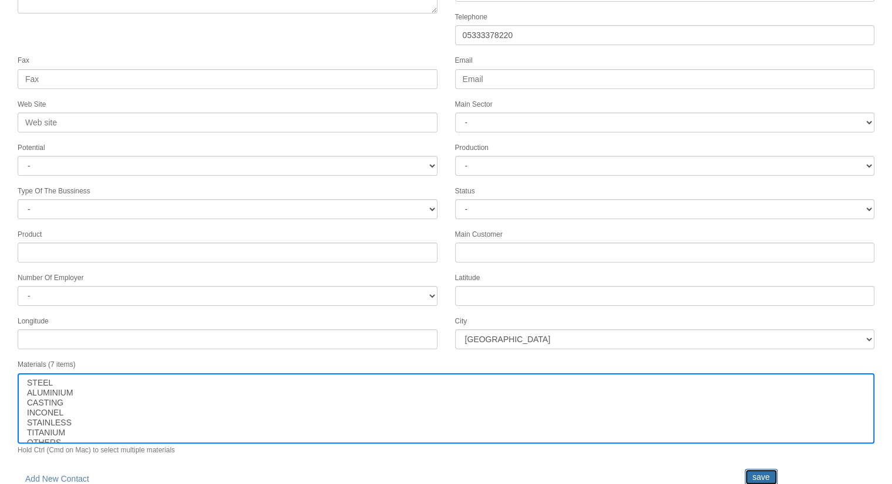
click at [769, 470] on input "save" at bounding box center [761, 477] width 33 height 16
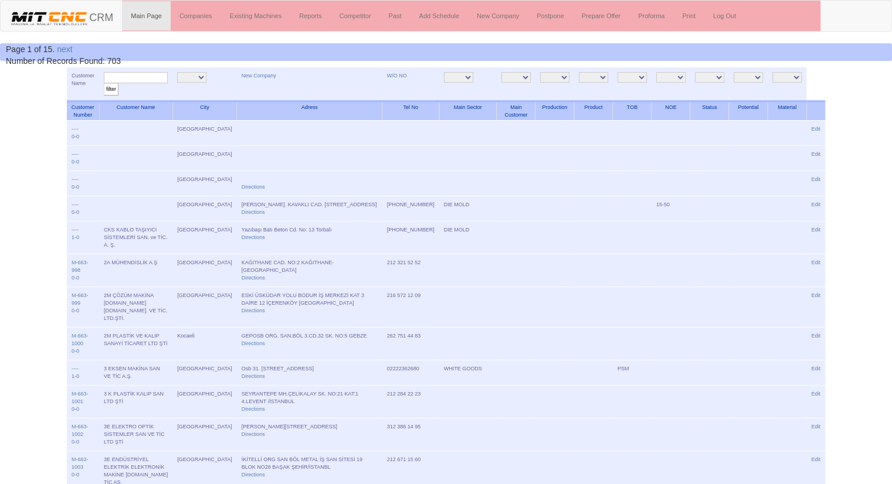
click at [769, 470] on td at bounding box center [787, 472] width 39 height 40
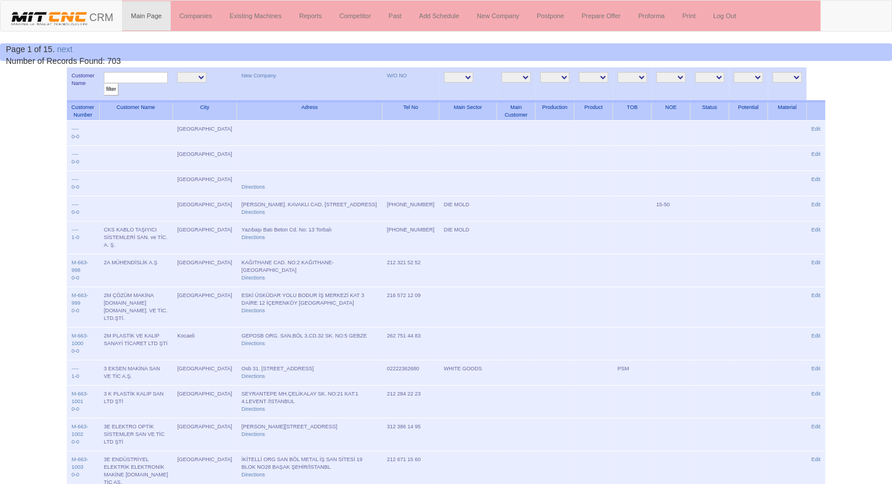
click at [137, 77] on input "text" at bounding box center [136, 77] width 64 height 11
click at [104, 83] on input "filter" at bounding box center [111, 89] width 15 height 12
type input "payam,"
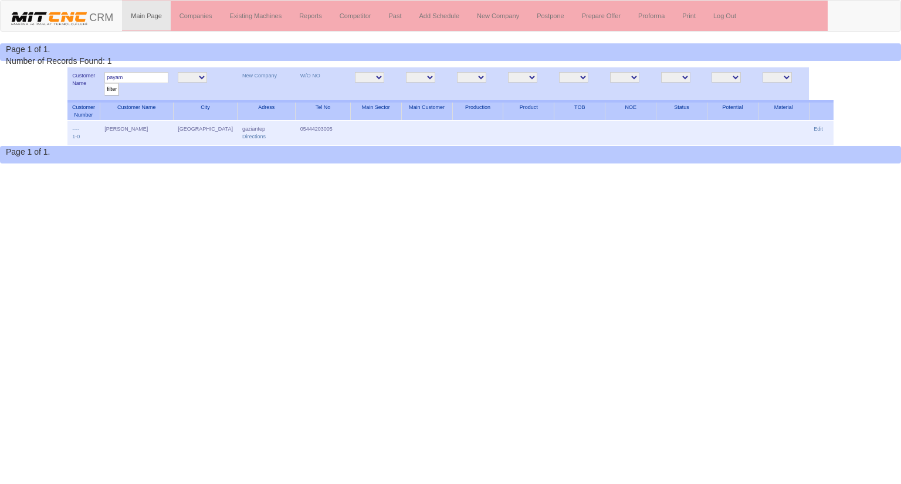
click at [156, 76] on input "payam" at bounding box center [136, 77] width 64 height 11
type input "p"
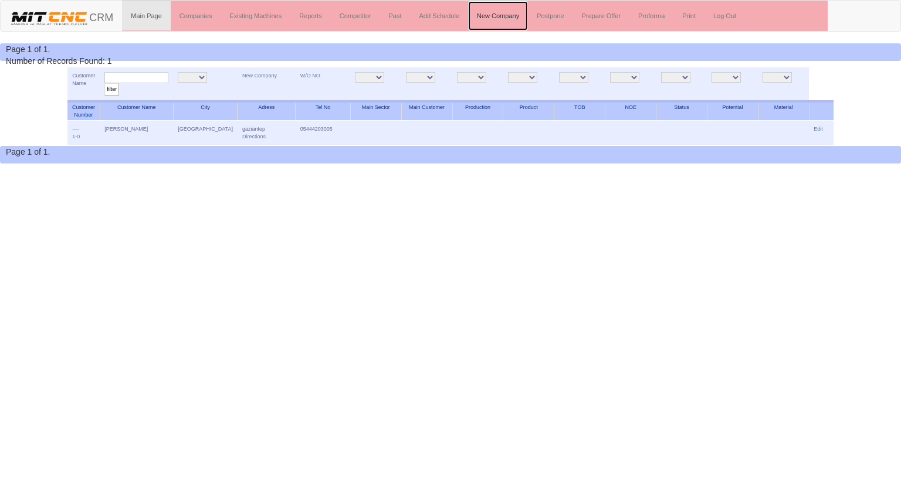
click at [497, 21] on link "New Company" at bounding box center [498, 15] width 60 height 29
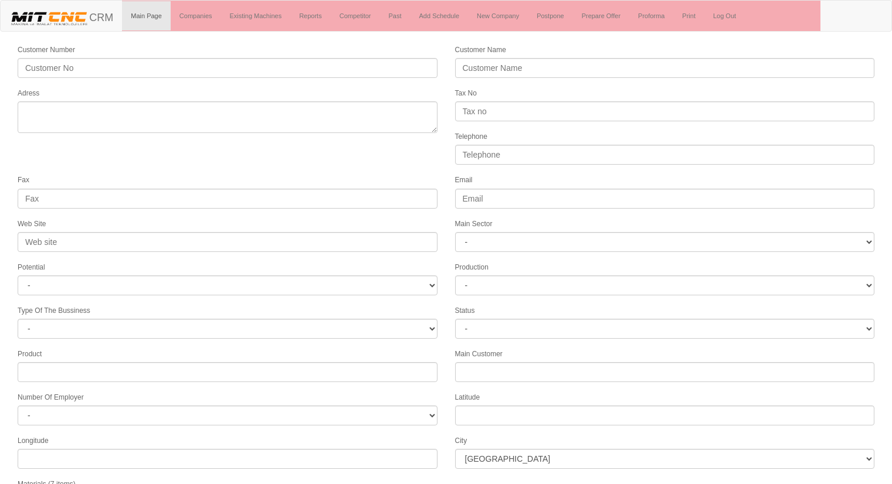
select select
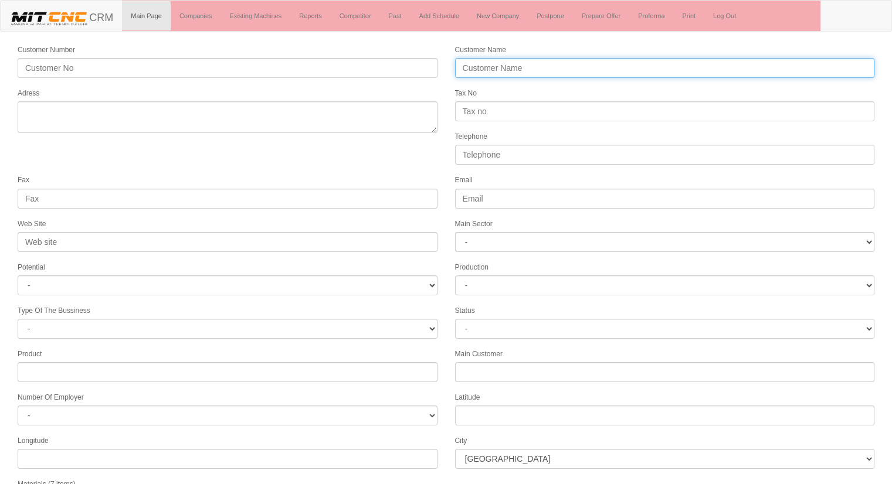
click at [513, 62] on input "Customer Name" at bounding box center [665, 68] width 420 height 20
type input "KALIPHANE"
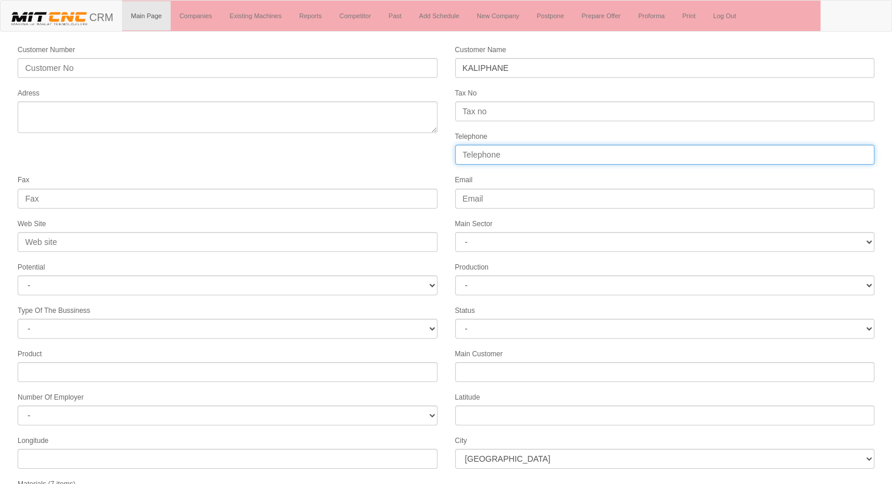
click at [485, 156] on input "Telephone" at bounding box center [665, 155] width 420 height 20
type input "05317836747"
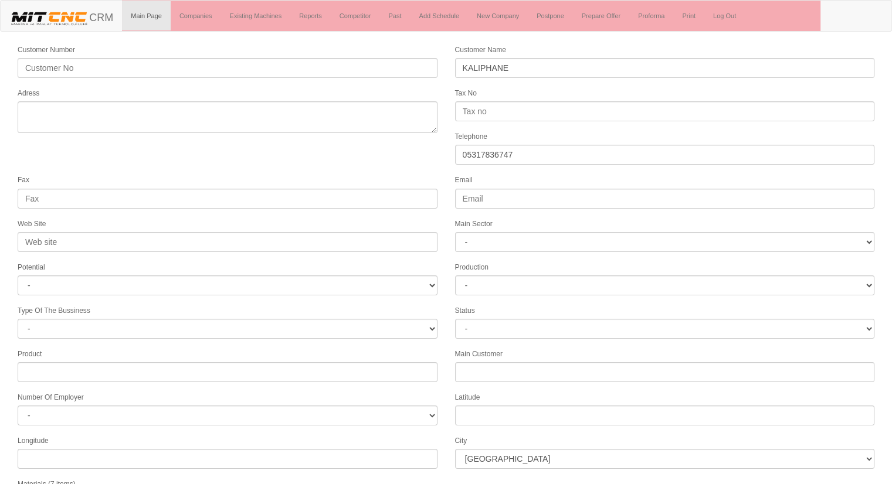
click at [307, 133] on form "Customer Number Customer Name KALIPHANE Adress Tax No Telephone 05317836747 Fax…" at bounding box center [446, 328] width 892 height 571
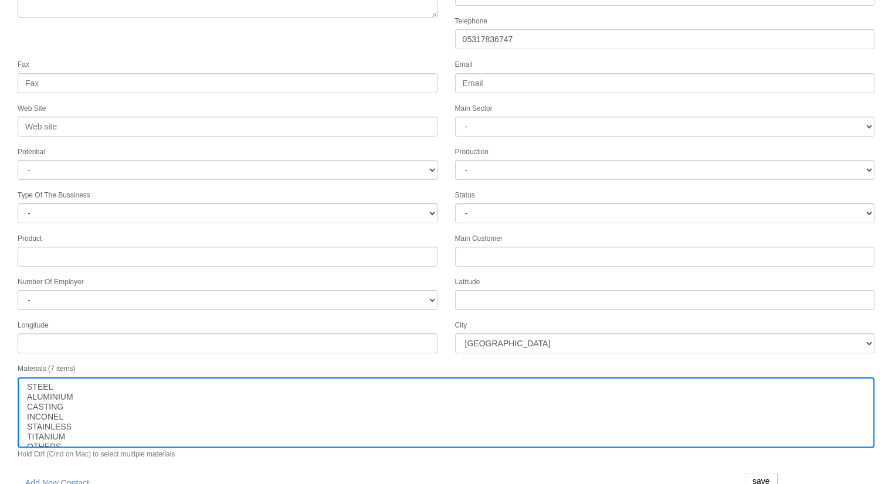
scroll to position [120, 0]
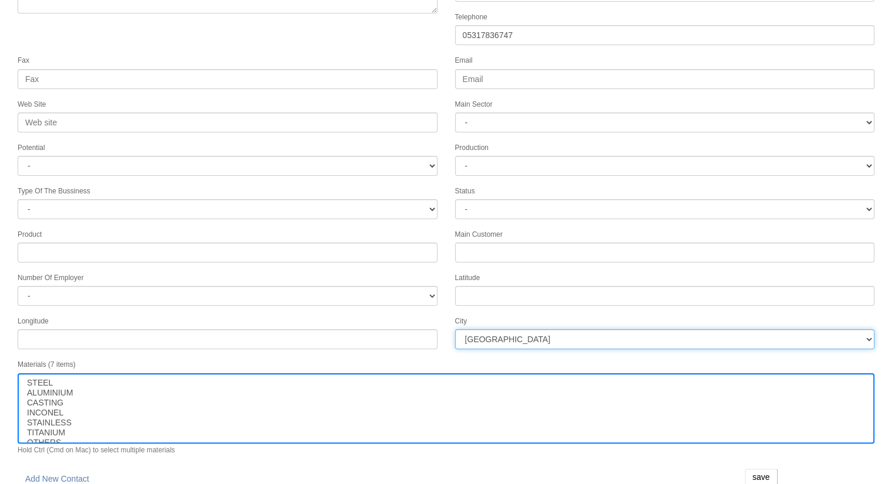
click at [508, 331] on select "İstanbul Adana Adıyaman Afyon Ağrı Amasya Ankara Antalya Artvin Aydın Balıkesir…" at bounding box center [665, 340] width 420 height 20
select select "1232"
click at [508, 331] on select "İstanbul Adana Adıyaman Afyon Ağrı Amasya Ankara Antalya Artvin Aydın Balıkesir…" at bounding box center [665, 340] width 420 height 20
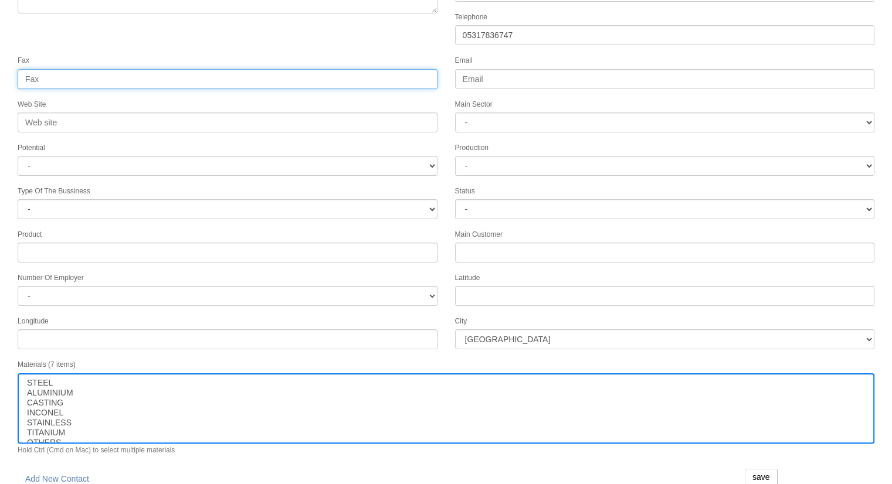
click at [335, 69] on input "Fax" at bounding box center [228, 79] width 420 height 20
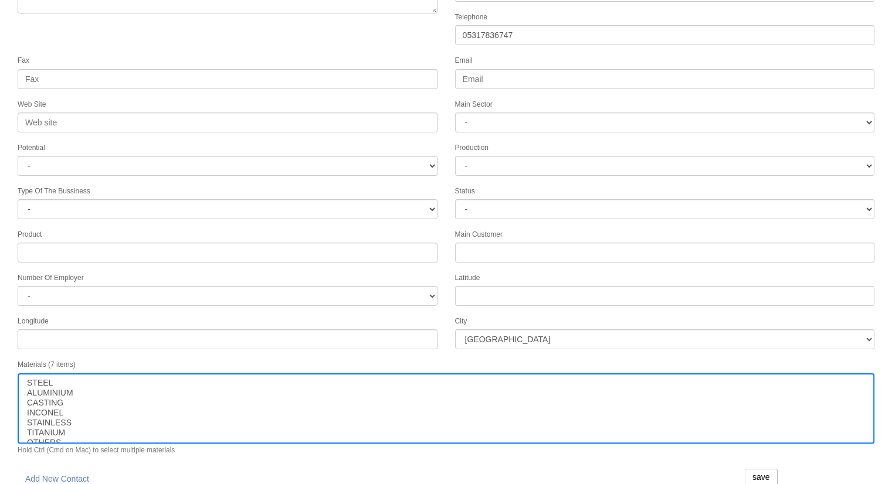
click at [331, 29] on form "Customer Number Customer Name KALIPHANE Adress Tax No Telephone 05317836747 Fax…" at bounding box center [446, 209] width 892 height 571
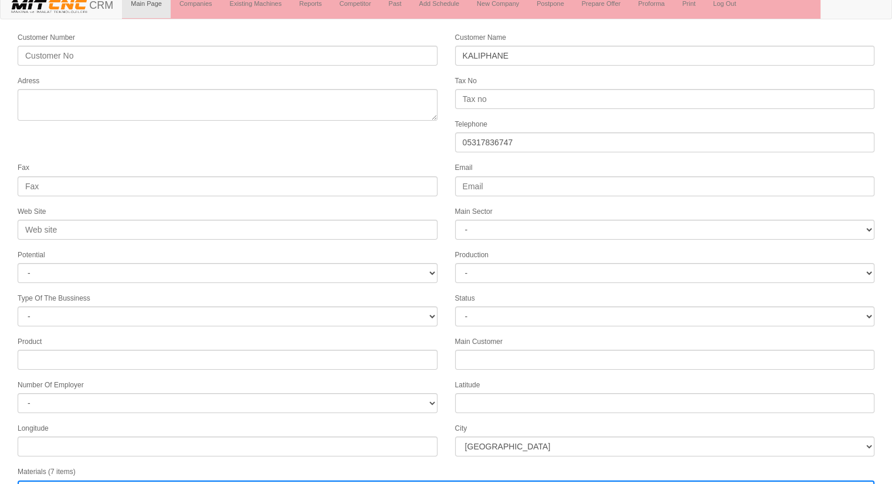
scroll to position [0, 0]
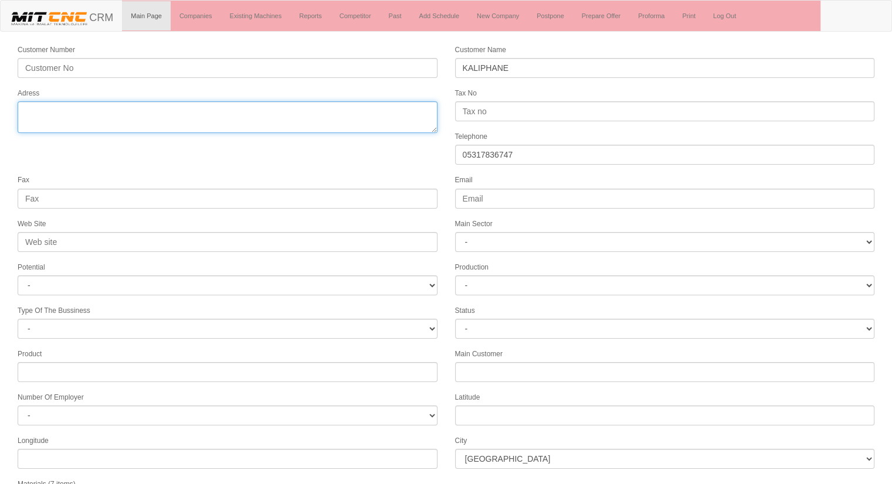
click at [270, 125] on textarea "Adress" at bounding box center [228, 117] width 420 height 32
type textarea "F"
type textarea "[PERSON_NAME] mh. [PERSON_NAME] cad. no:10 eg karatay konya"
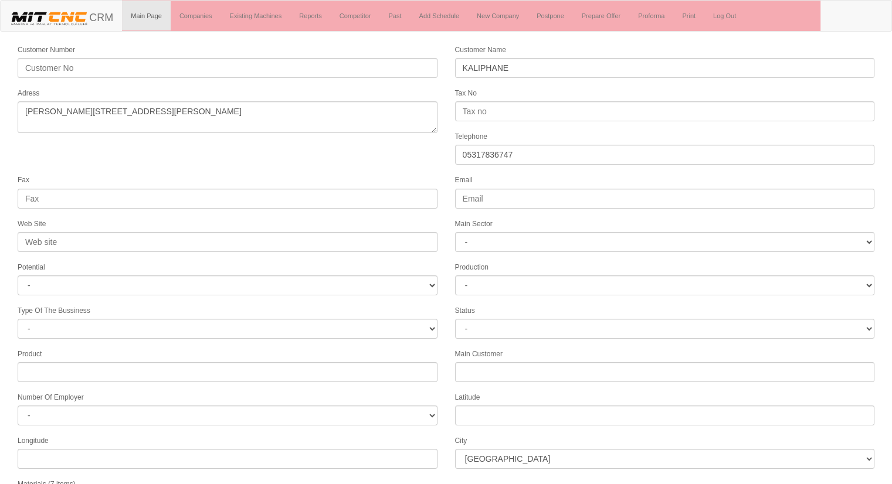
click at [398, 156] on form "Customer Number Customer Name KALIPHANE Adress Tax No Telephone 05317836747 Fax…" at bounding box center [446, 328] width 892 height 571
click at [376, 160] on form "Customer Number Customer Name KALIPHANE Adress Tax No Telephone 05317836747 Fax…" at bounding box center [446, 328] width 892 height 571
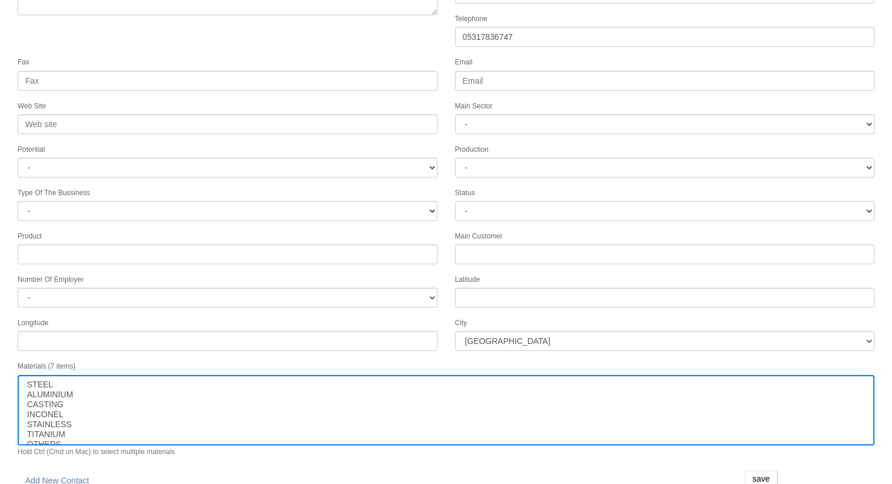
scroll to position [120, 0]
click at [765, 469] on input "save" at bounding box center [761, 477] width 33 height 16
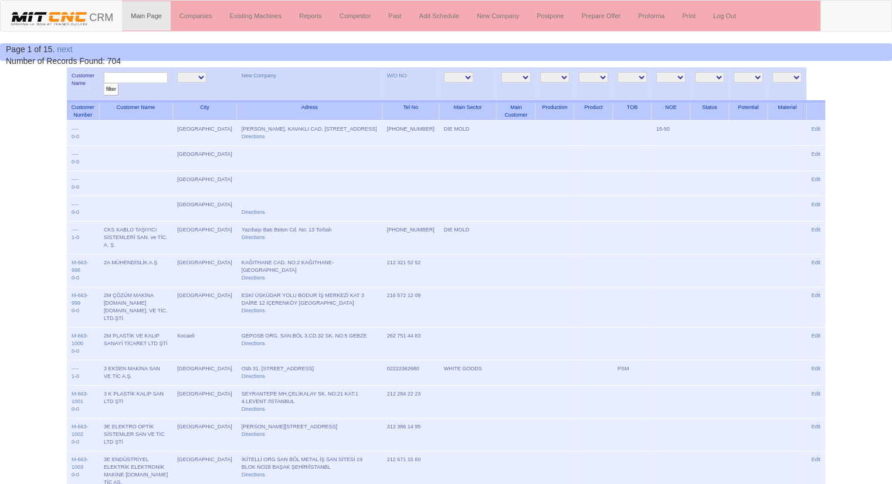
click at [138, 79] on input "text" at bounding box center [136, 77] width 64 height 11
type input "kalıphane"
click at [104, 83] on input "filter" at bounding box center [111, 89] width 15 height 12
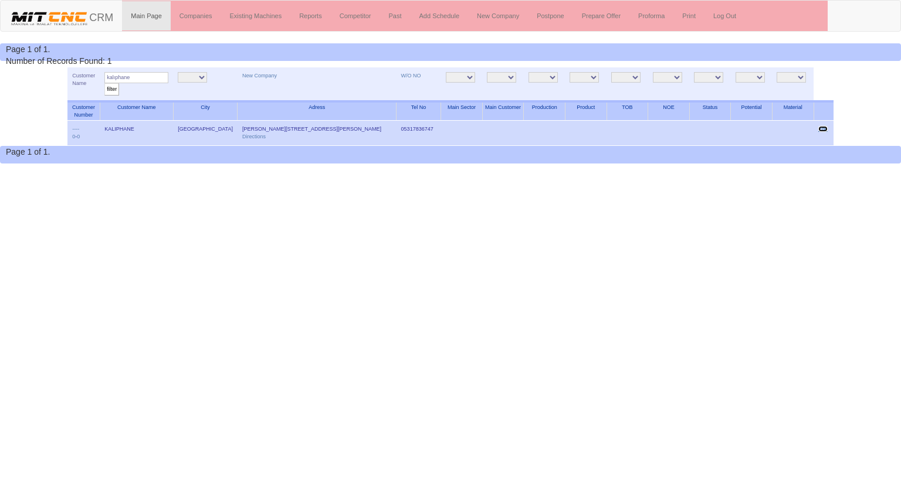
click at [825, 127] on link "Edit" at bounding box center [822, 129] width 9 height 6
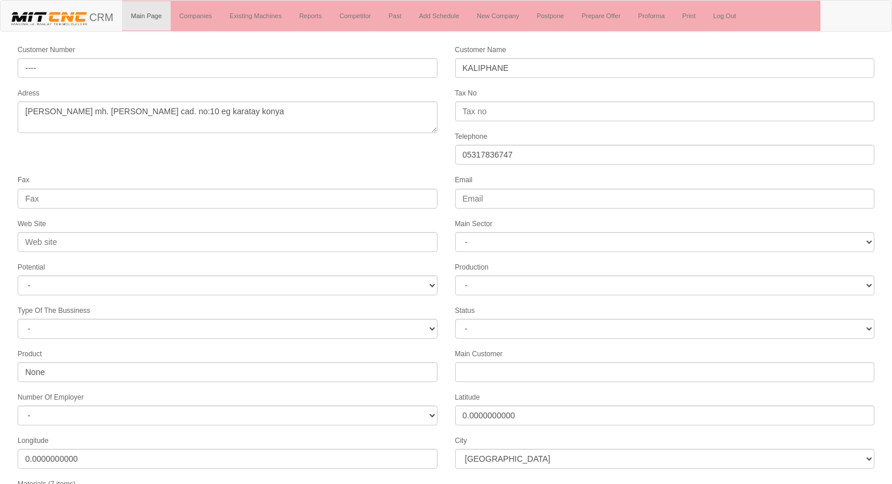
select select "1232"
select select
click at [285, 148] on form "Customer Number ---- Customer Name KALIPHANE Adress fevzi çakmak mh. ahmet ipek…" at bounding box center [446, 328] width 892 height 571
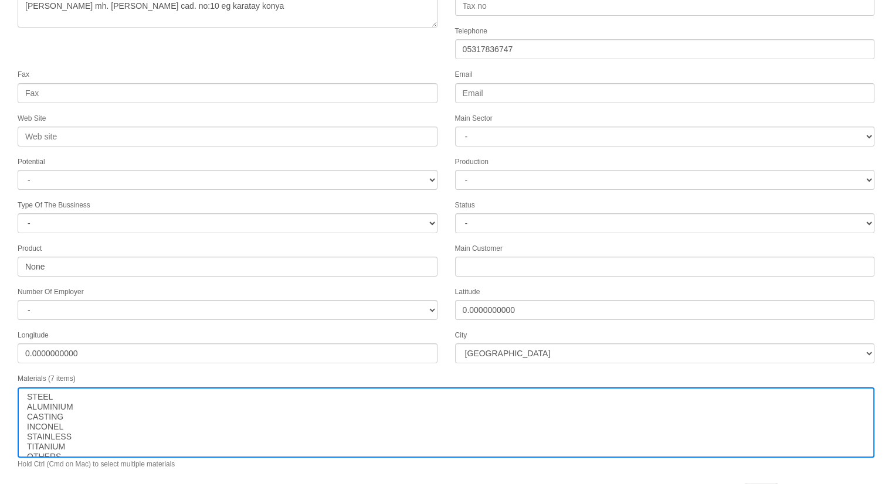
scroll to position [120, 0]
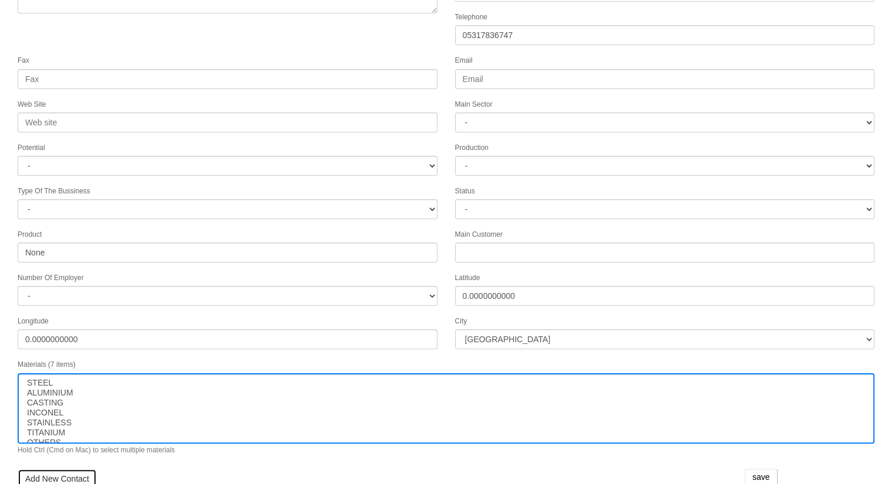
click at [45, 470] on link "Add New Contact" at bounding box center [57, 479] width 79 height 20
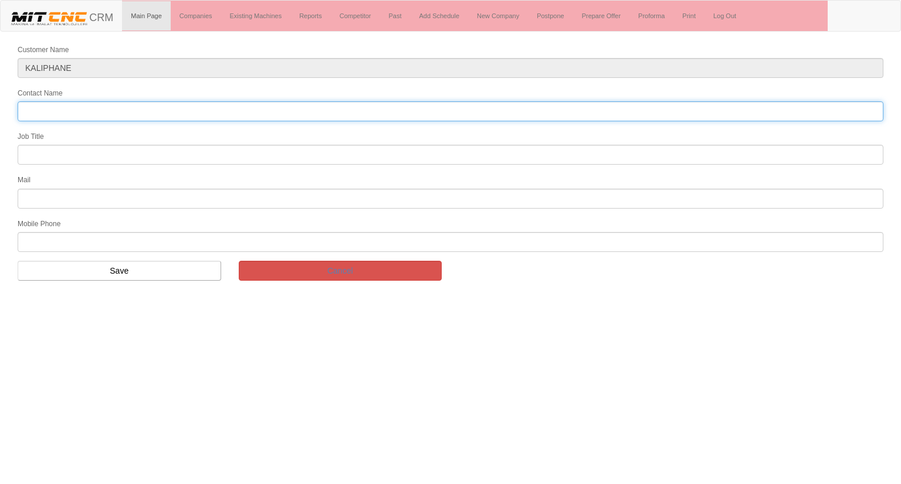
click at [68, 113] on input "Contact Name" at bounding box center [451, 111] width 866 height 20
type input "abdurrahman kurşun"
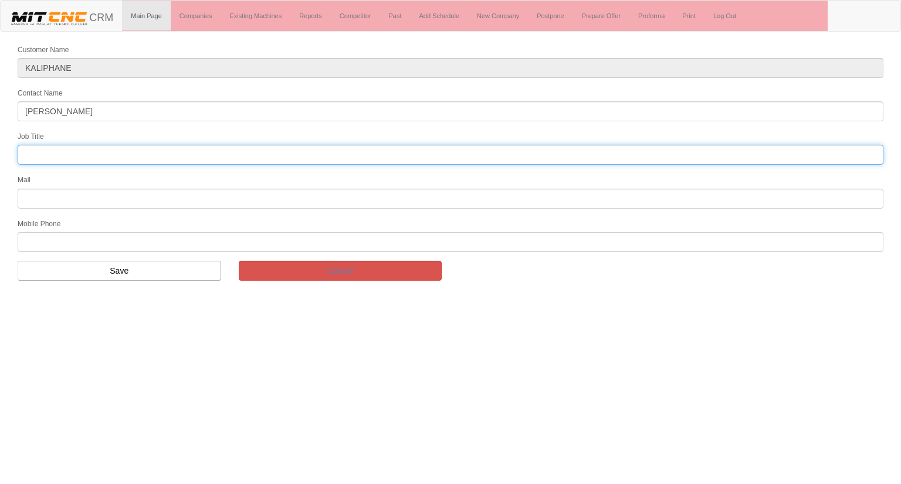
click at [89, 154] on input "text" at bounding box center [451, 155] width 866 height 20
type input "genel müdür"
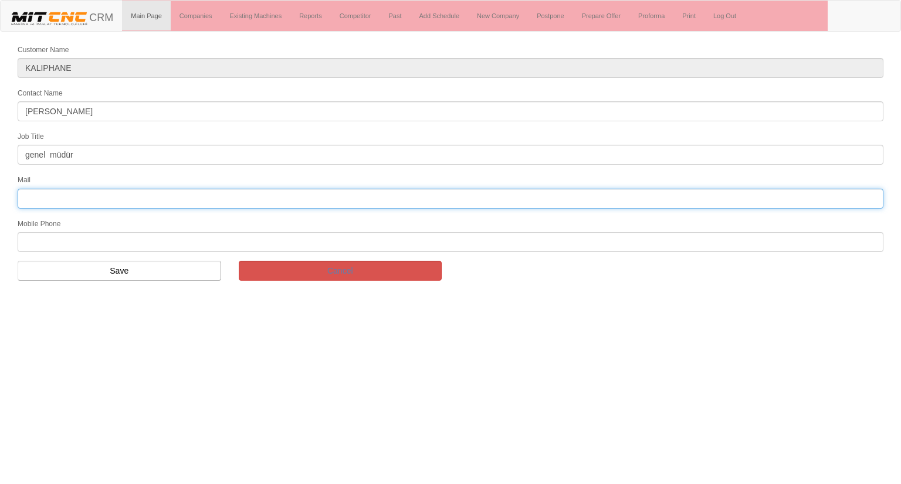
click at [58, 196] on input "text" at bounding box center [451, 199] width 866 height 20
type input "abdurrahman@kaliphane.net"
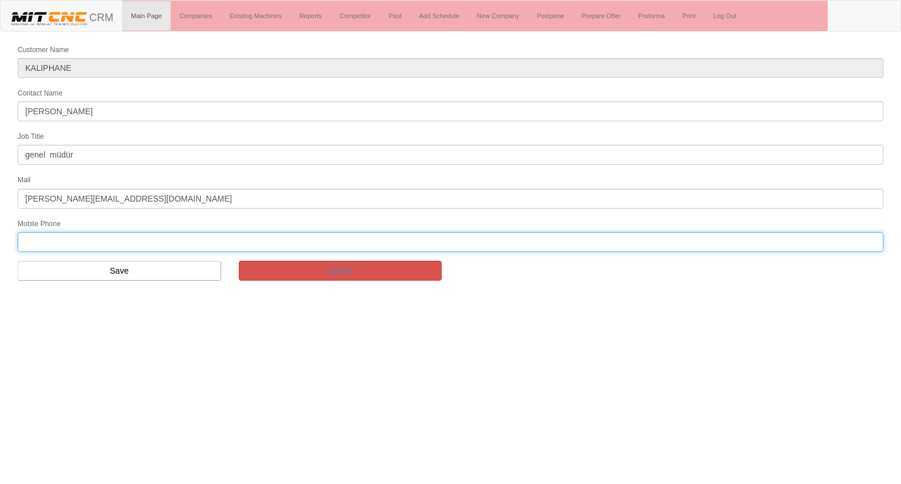
click at [49, 235] on input "text" at bounding box center [451, 242] width 866 height 20
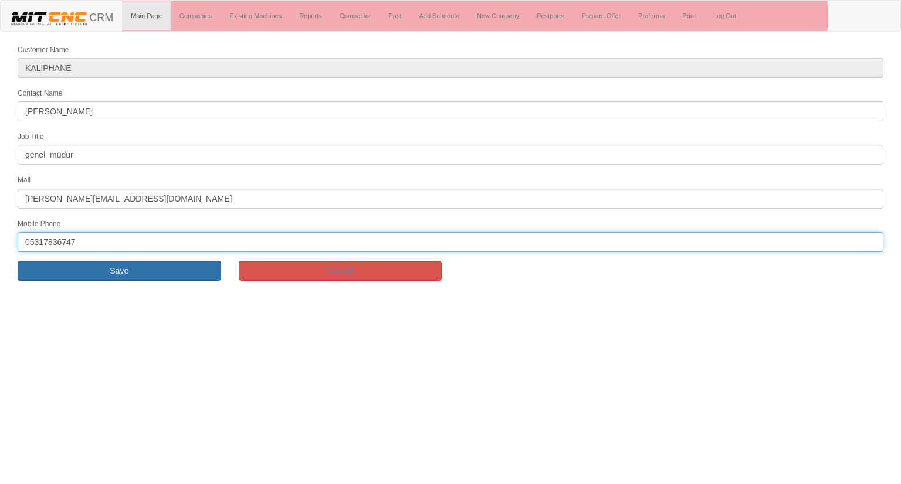
type input "05317836747"
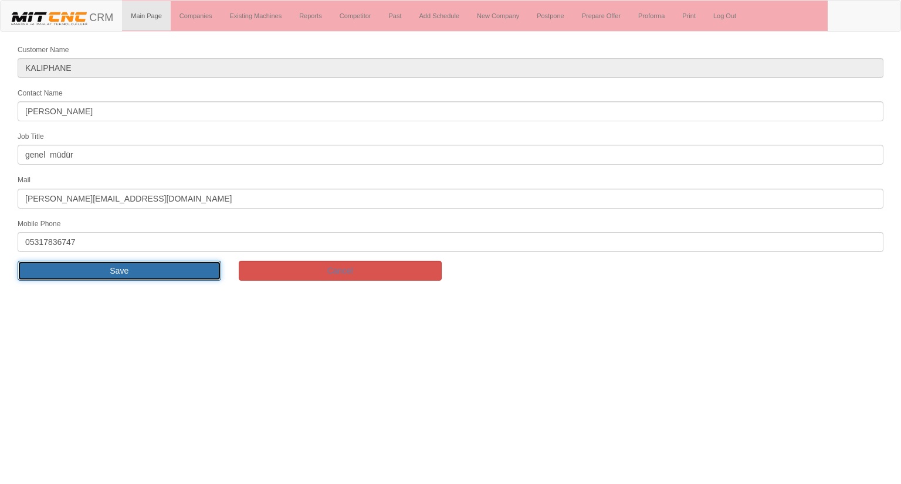
click at [77, 263] on input "Save" at bounding box center [119, 271] width 203 height 20
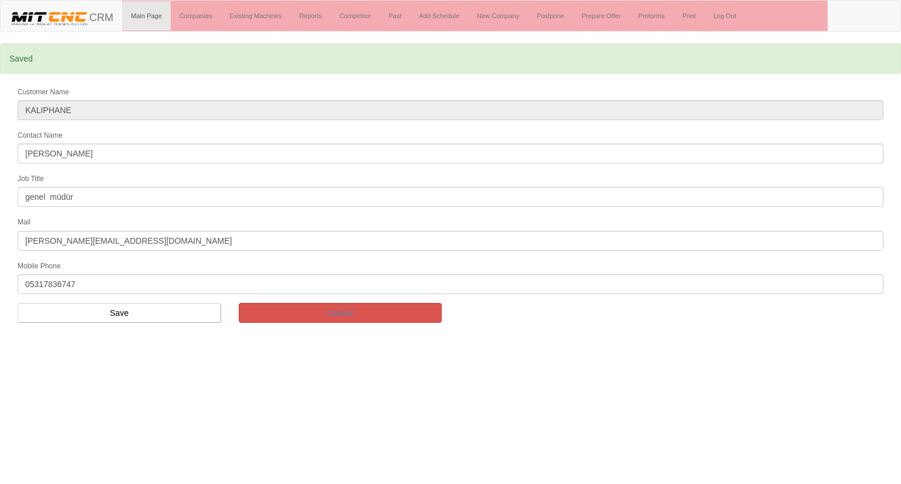
click at [216, 94] on div "Customer Name [PERSON_NAME]" at bounding box center [450, 103] width 883 height 35
click at [116, 316] on input "Save" at bounding box center [119, 313] width 203 height 20
click at [432, 16] on link "Add Schedule" at bounding box center [440, 15] width 58 height 29
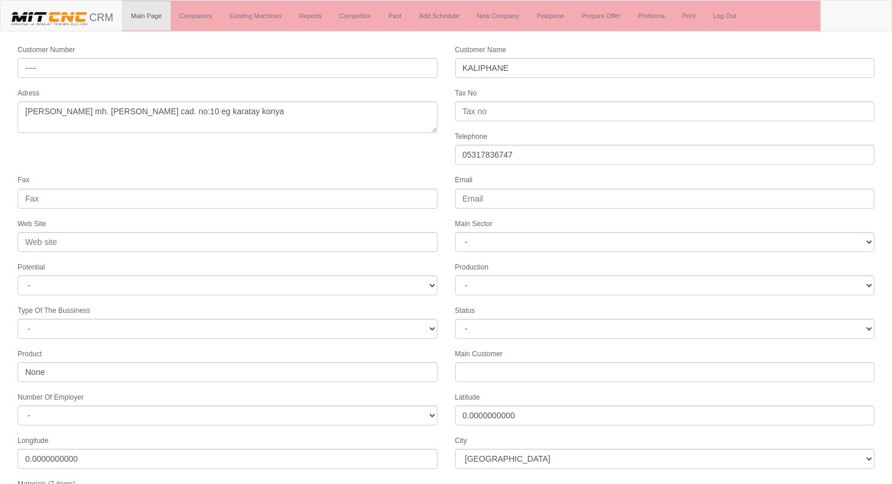
select select "1232"
select select
click at [403, 154] on form "Customer Number ---- Customer Name KALIPHANE Adress [PERSON_NAME] mh. [PERSON_N…" at bounding box center [446, 357] width 892 height 628
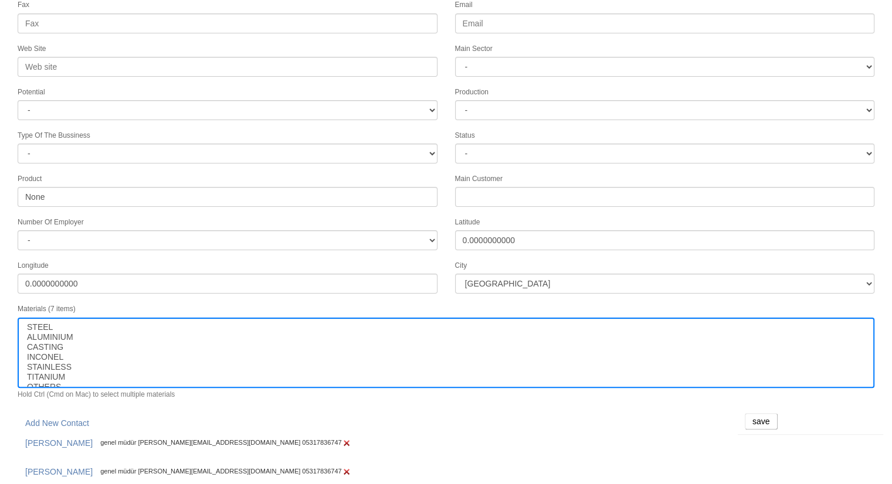
scroll to position [177, 0]
click at [755, 412] on input "save" at bounding box center [761, 420] width 33 height 16
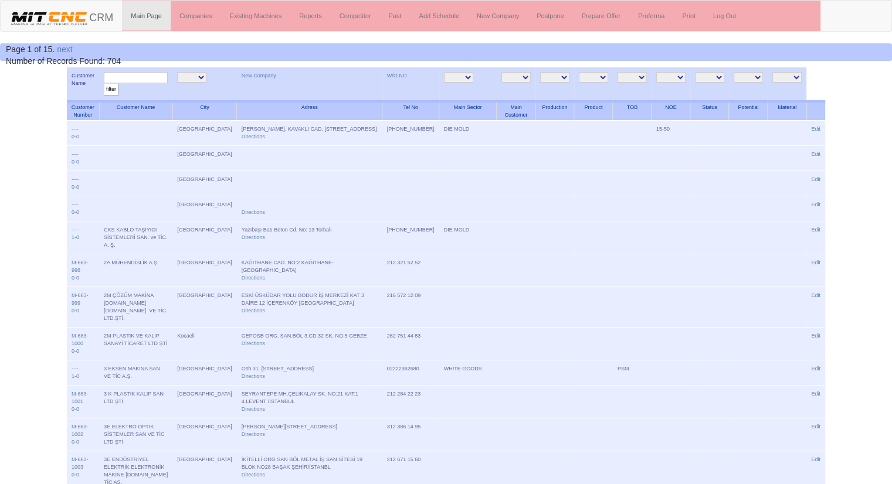
click at [132, 76] on input "text" at bounding box center [136, 77] width 64 height 11
type input "kalıphane"
click at [104, 83] on input "filter" at bounding box center [111, 89] width 15 height 12
